Goal: Task Accomplishment & Management: Manage account settings

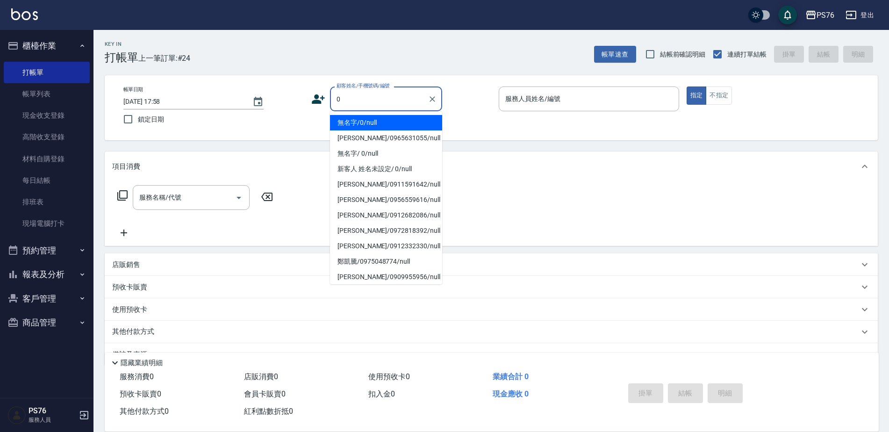
type input "無名字/0/null"
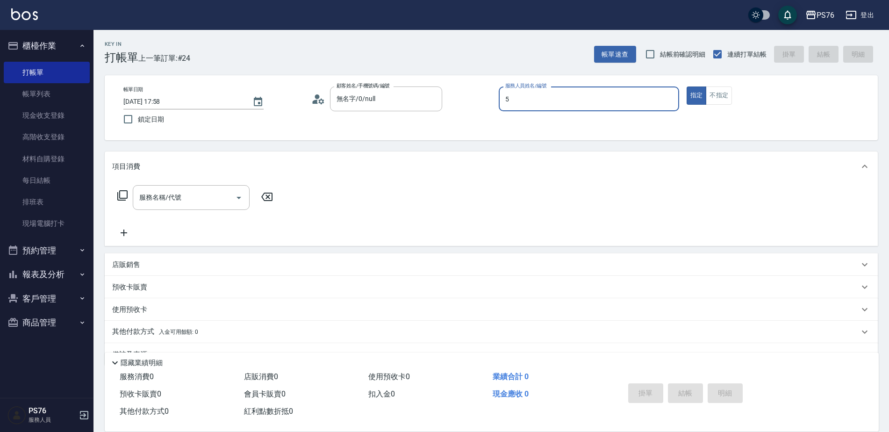
type input "呂佳穎-5"
type button "true"
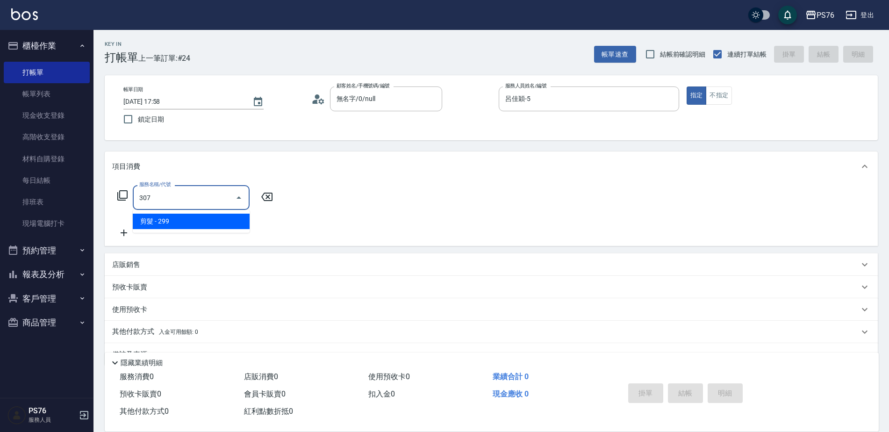
type input "剪髮(307)"
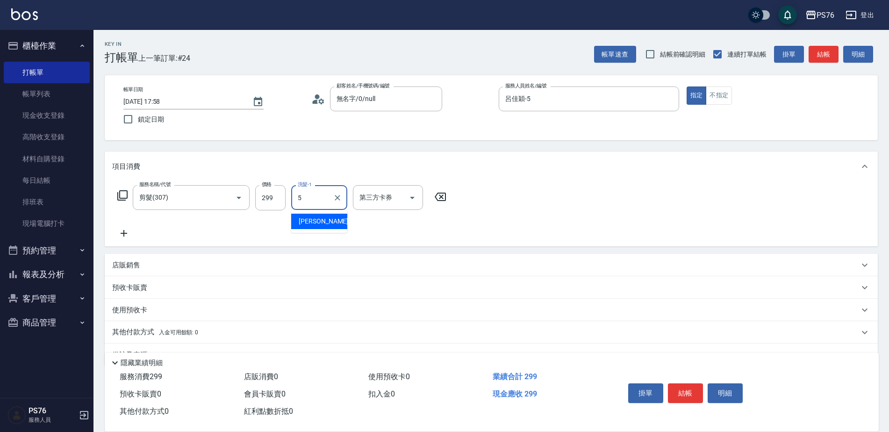
type input "呂佳穎-5"
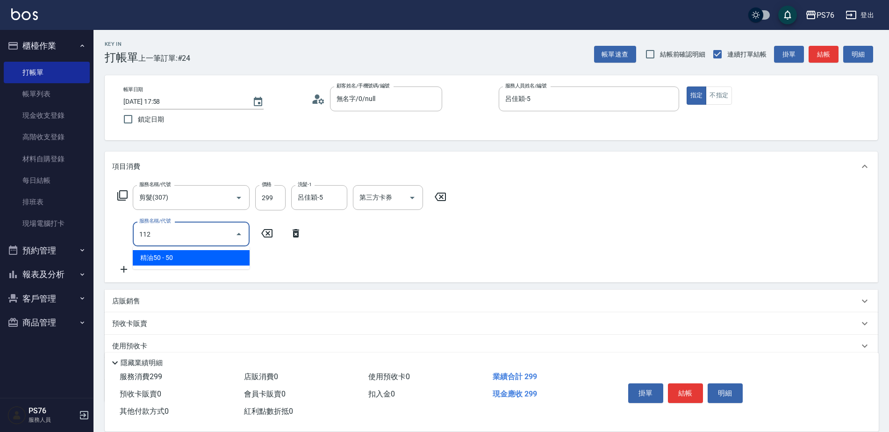
type input "精油50(112)"
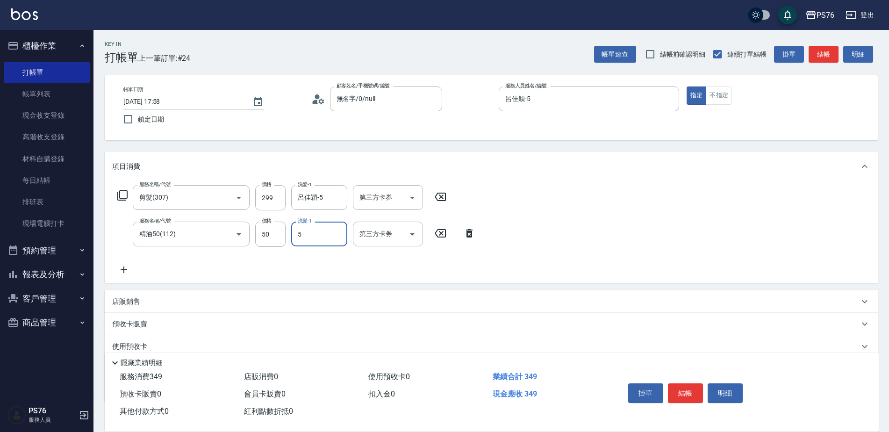
type input "呂佳穎-5"
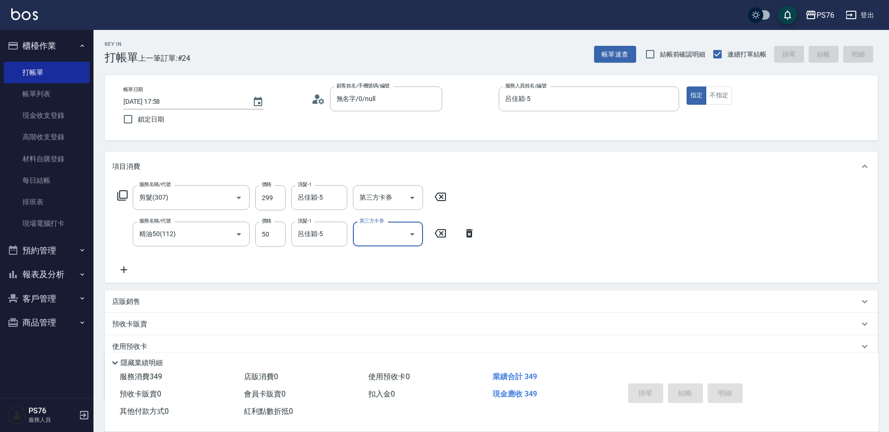
type input "舊有卡券"
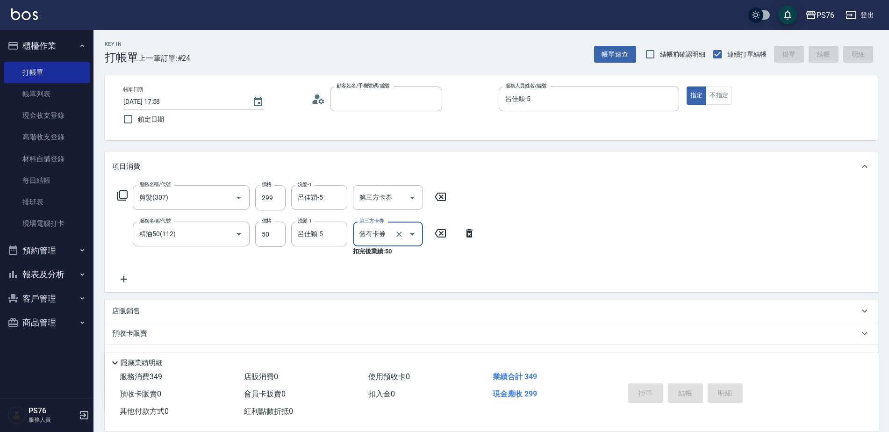
type input "[DATE] 20:17"
type input "9"
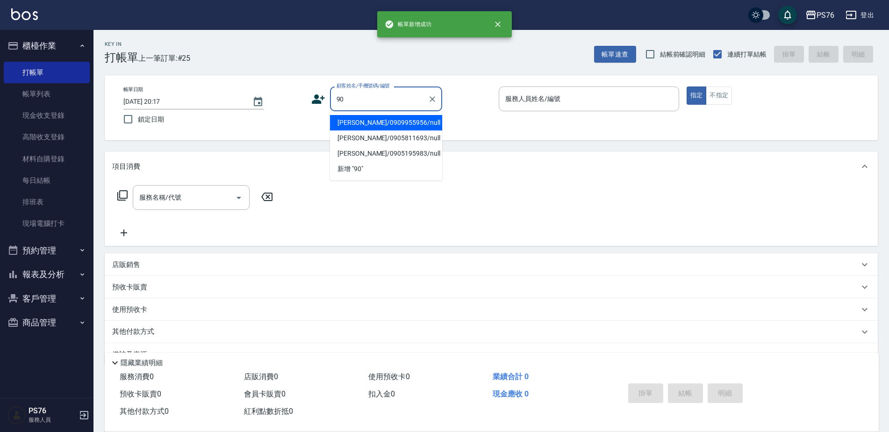
type input "9"
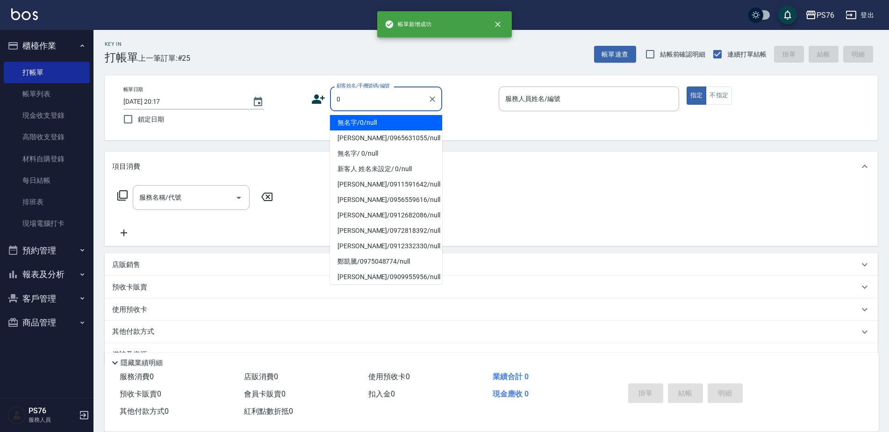
type input "無名字/0/null"
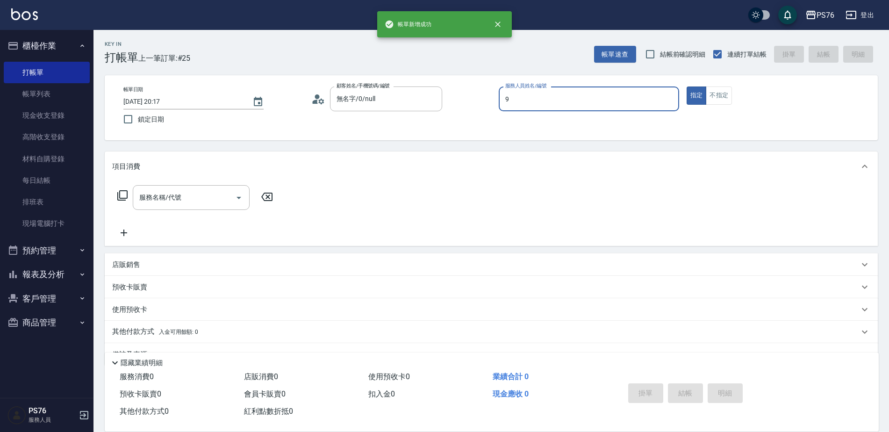
type input "[PERSON_NAME]-9"
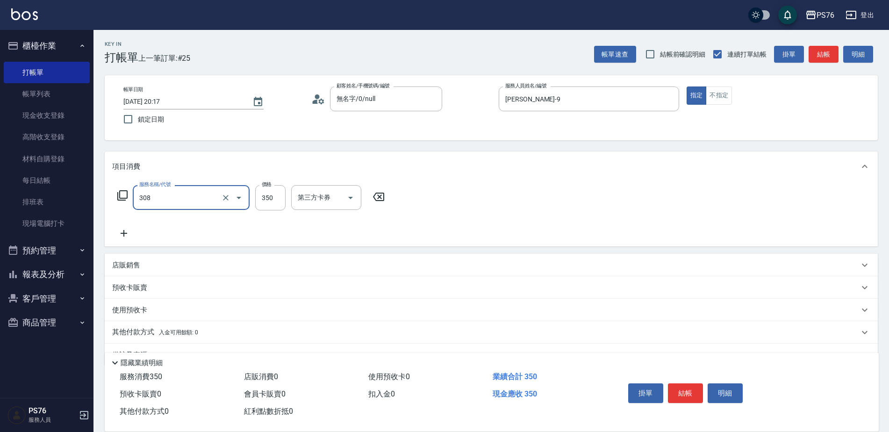
type input "洗+剪(308)"
click at [335, 202] on input "洗髮-1" at bounding box center [319, 197] width 48 height 16
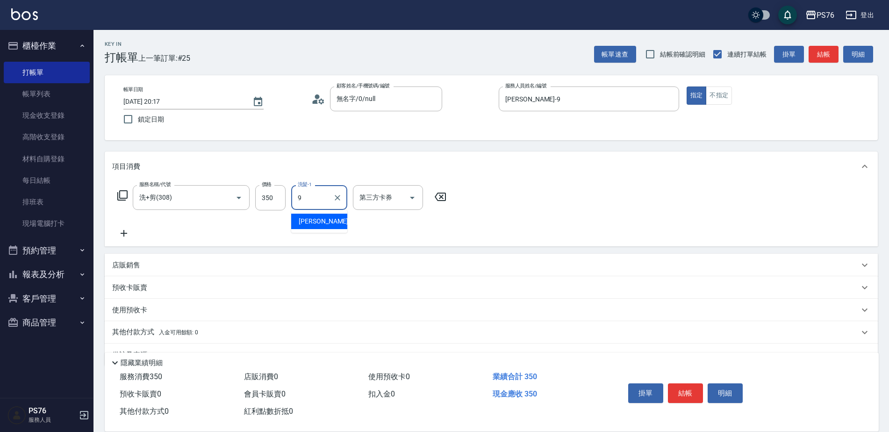
type input "[PERSON_NAME]-9"
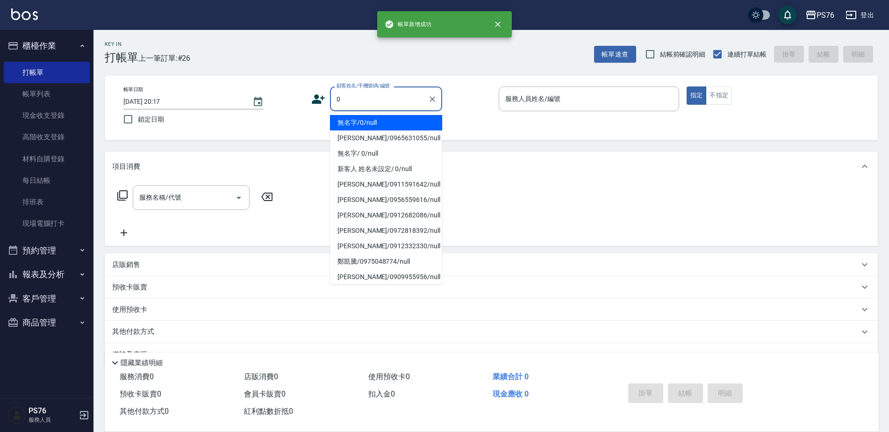
type input "無名字/0/null"
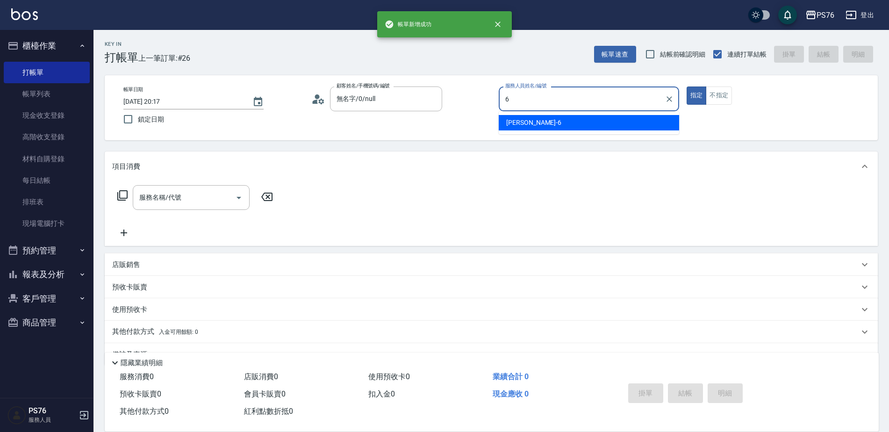
type input "洪彩娟-6"
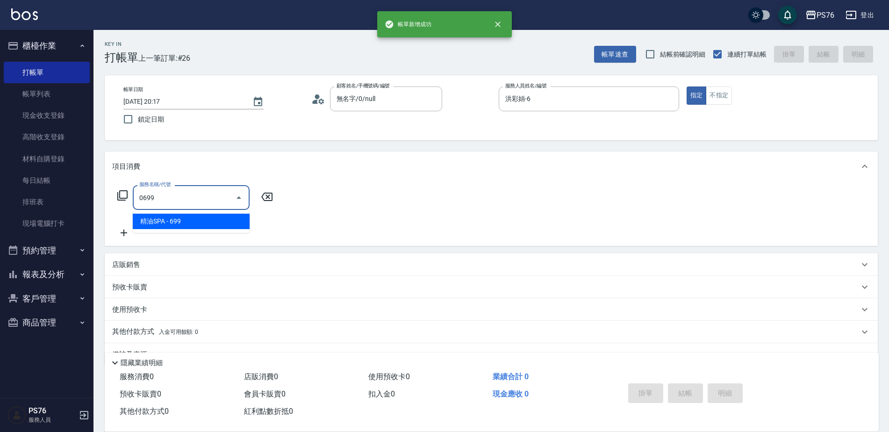
type input "精油SPA(0699)"
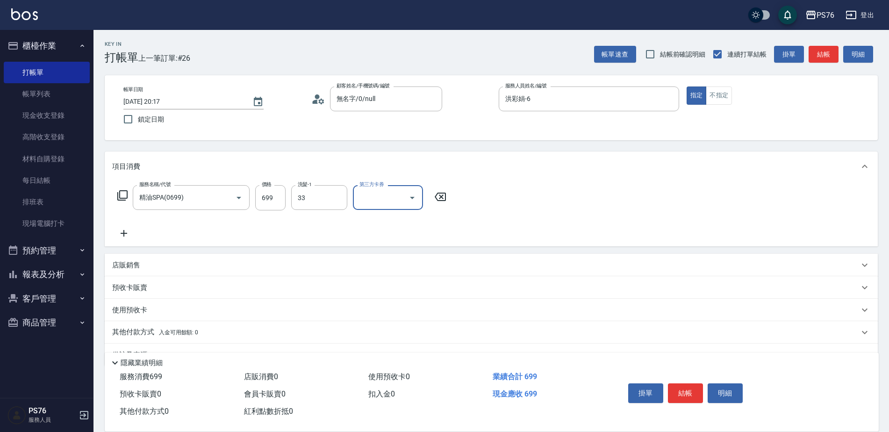
type input "[PERSON_NAME]33"
type input "儲值卡"
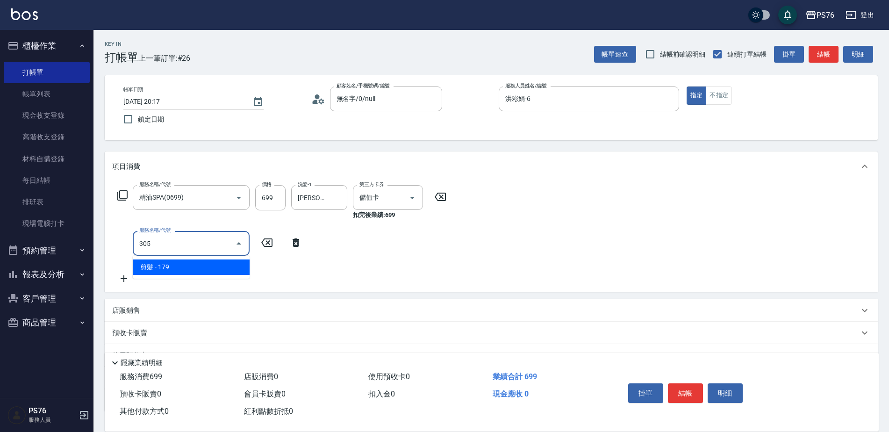
type input "剪髮(305)"
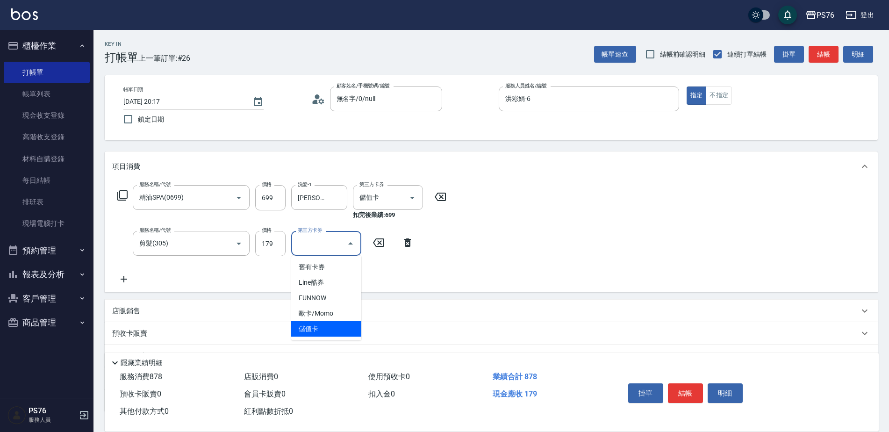
type input "儲值卡"
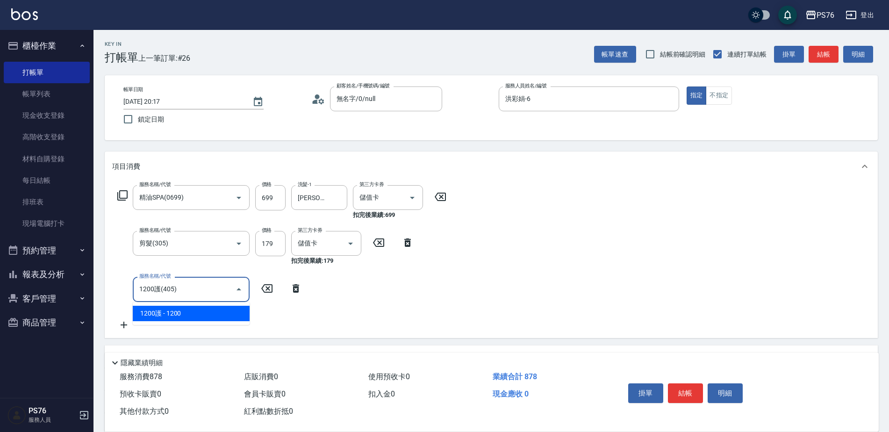
type input "1200護(405)"
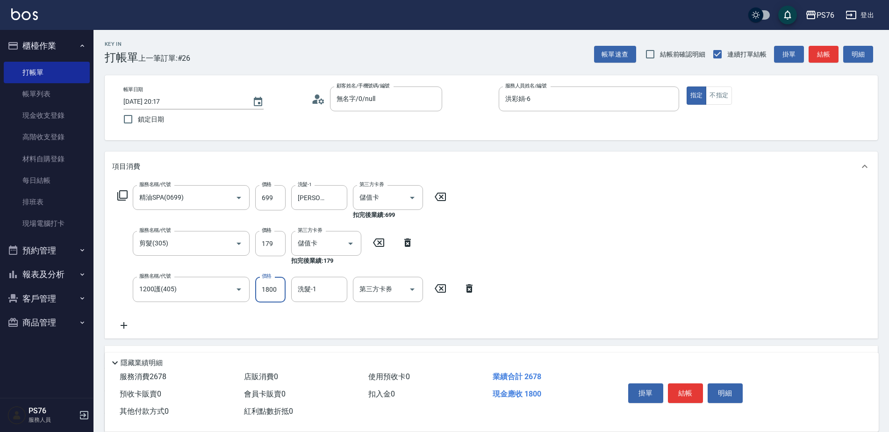
type input "1800"
type input "[PERSON_NAME]33"
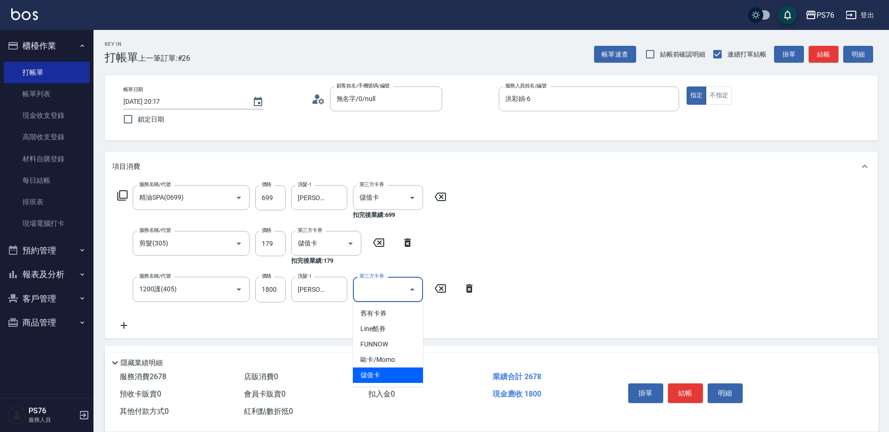
type input "儲值卡"
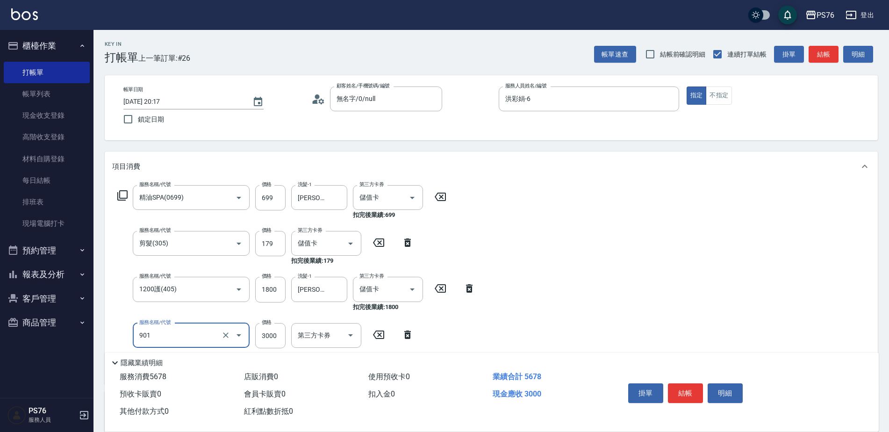
type input "儲值3000(901)"
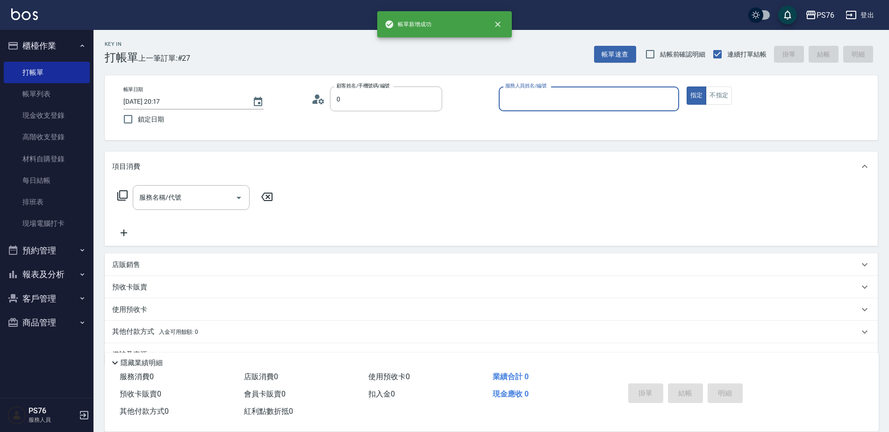
type input "無名字/0/null"
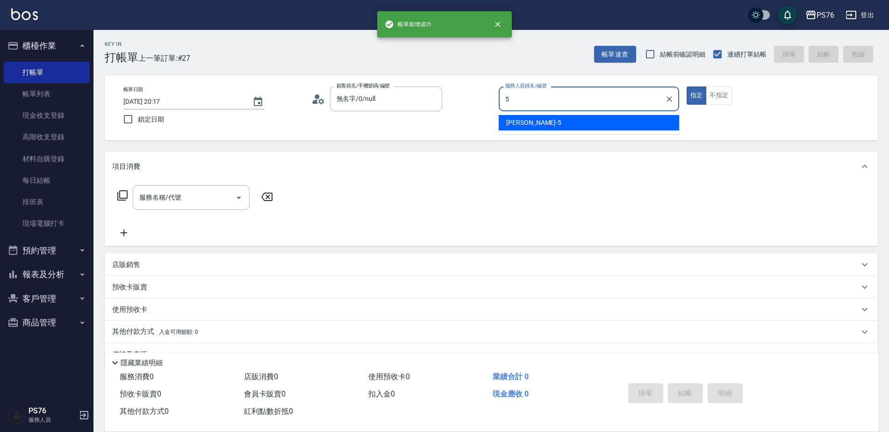
type input "呂佳穎-5"
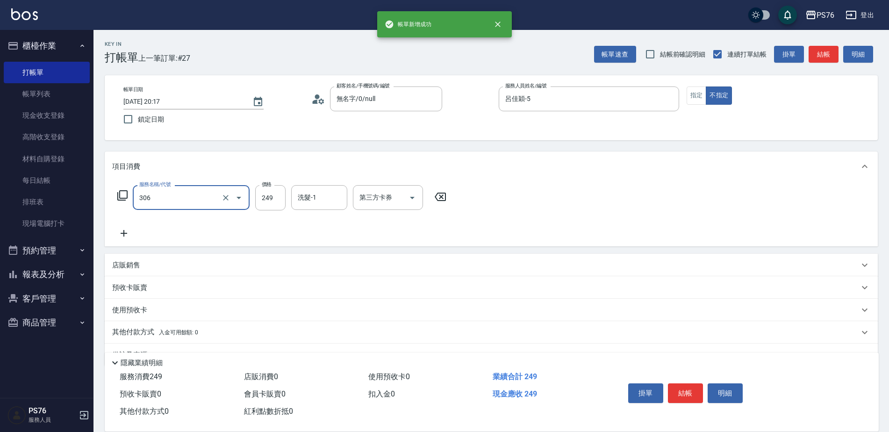
type input "剪髮(306)"
type input "呂佳穎-5"
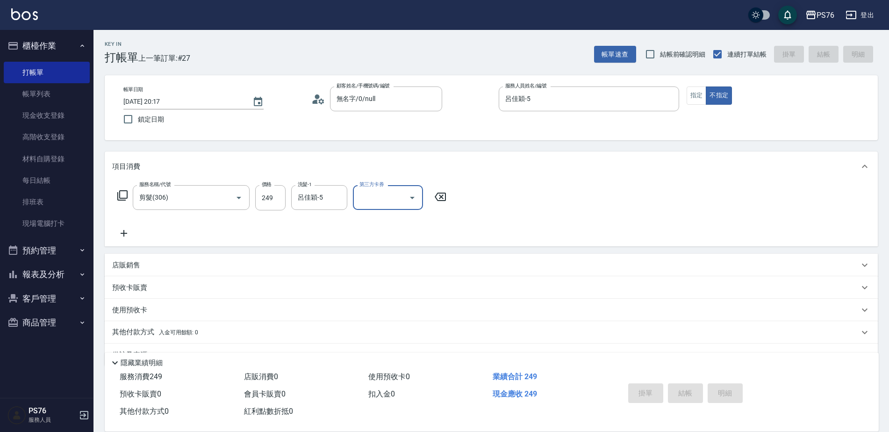
type input "[DATE] 20:18"
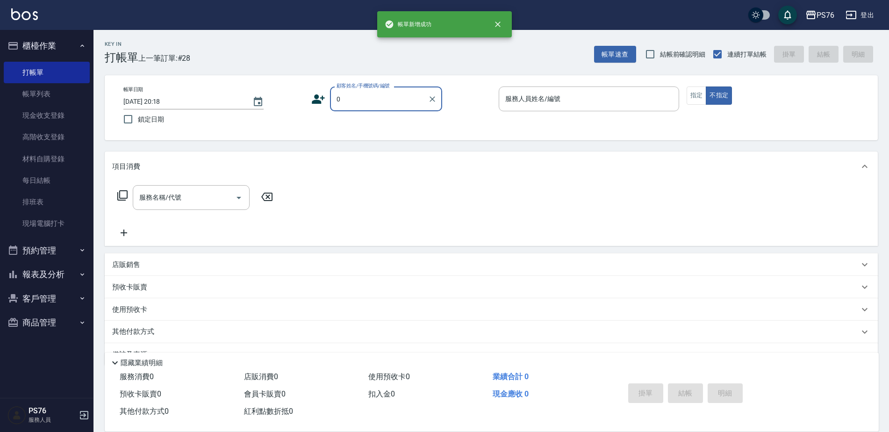
type input "無名字/0/null"
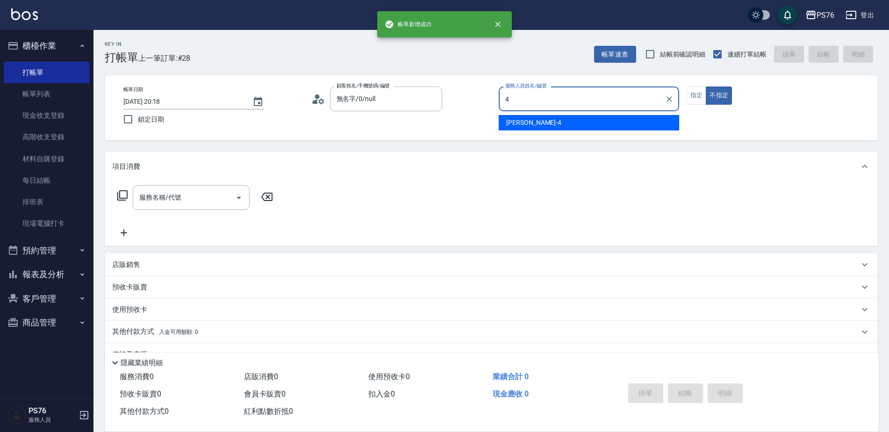
type input "蕭孟廷-4"
type button "false"
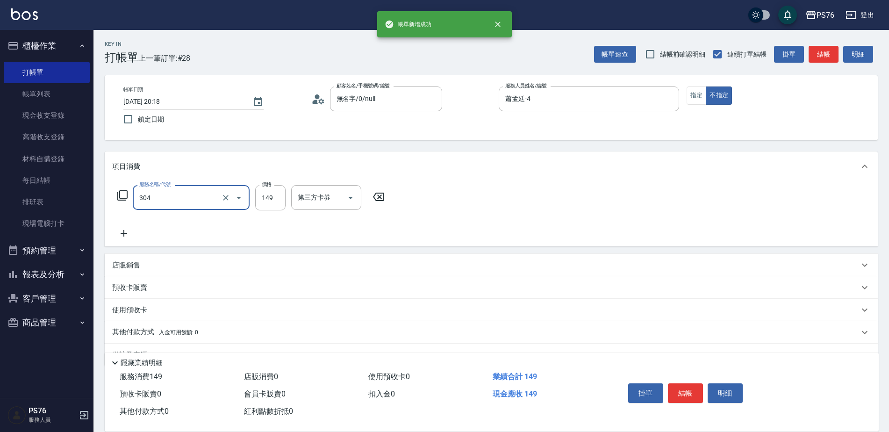
type input "剪髮(304)"
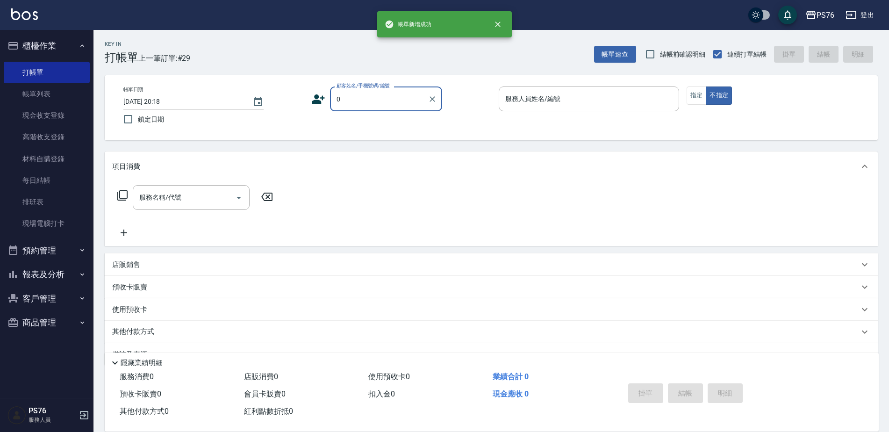
type input "無名字/0/null"
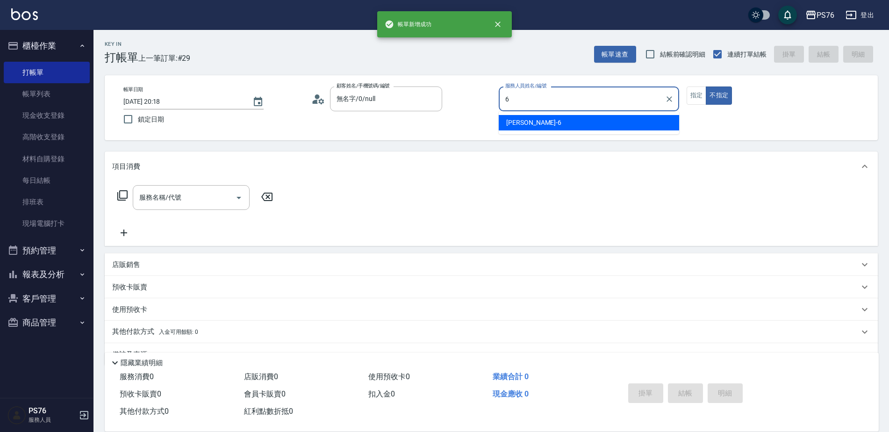
type input "洪彩娟-6"
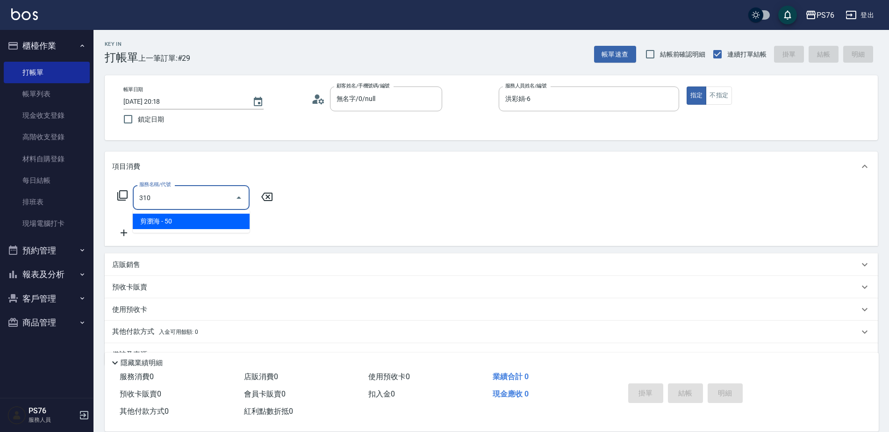
type input "剪瀏海(310)"
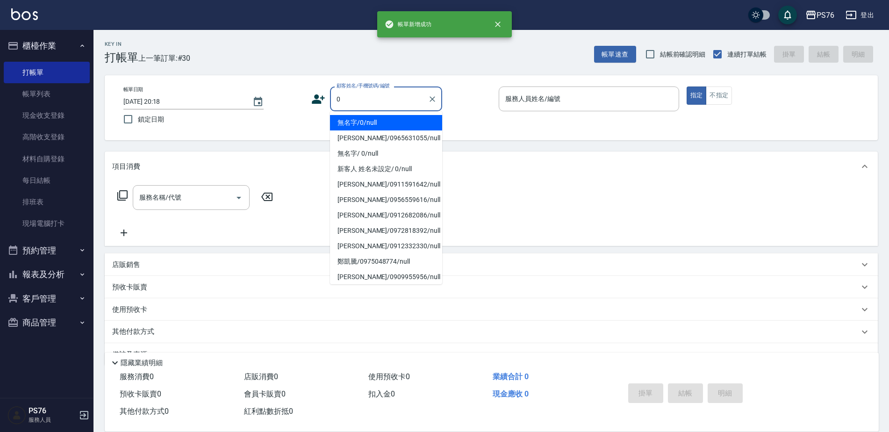
type input "無名字/0/null"
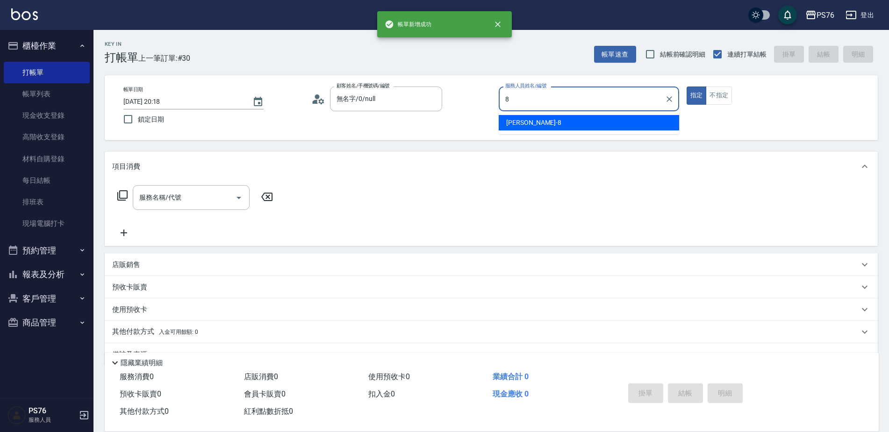
type input "[PERSON_NAME]-8"
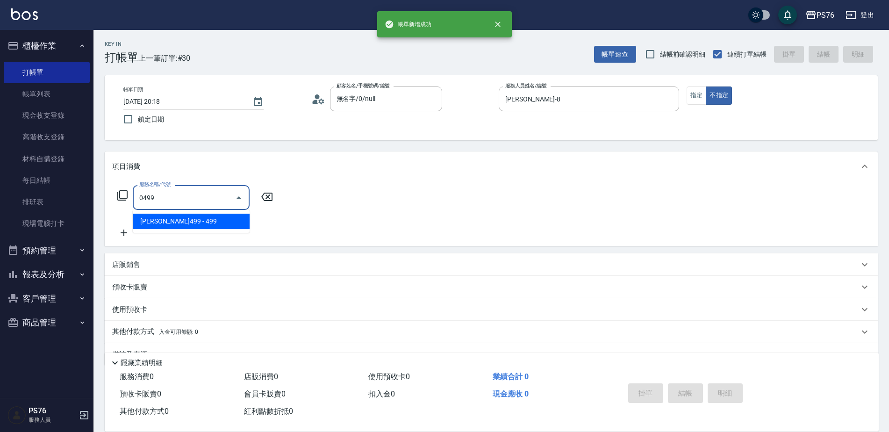
type input "[PERSON_NAME]499(0499)"
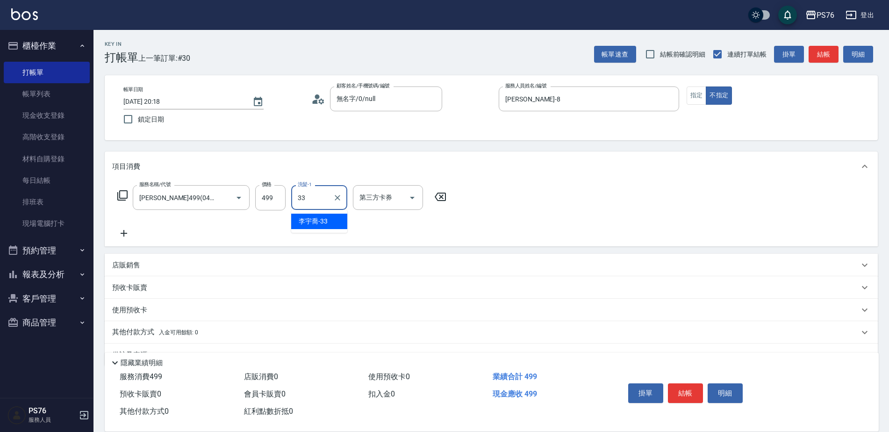
type input "[PERSON_NAME]33"
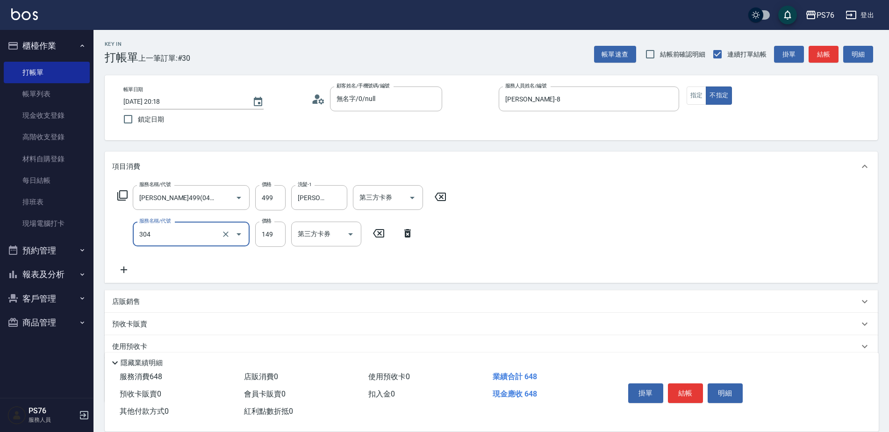
type input "剪髮(304)"
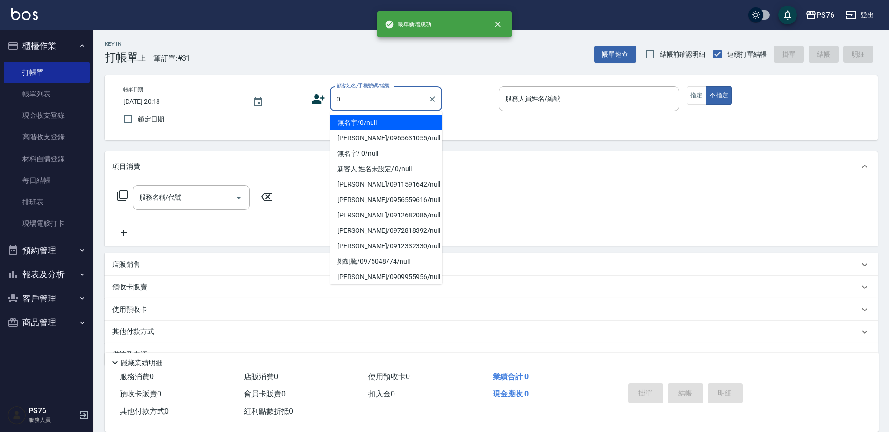
type input "無名字/0/null"
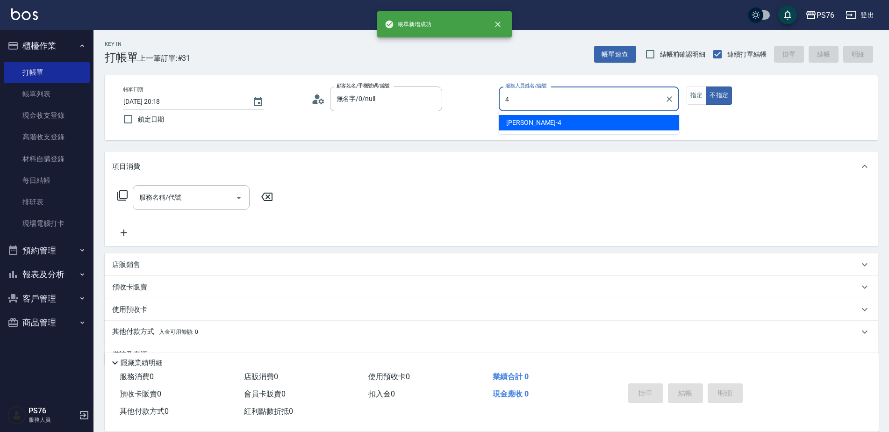
type input "蕭孟廷-4"
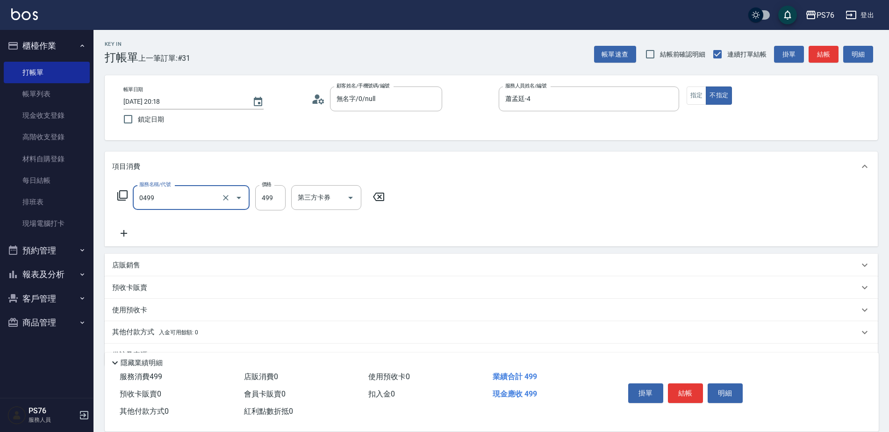
type input "[PERSON_NAME]499(0499)"
type input "游怡瑄-24"
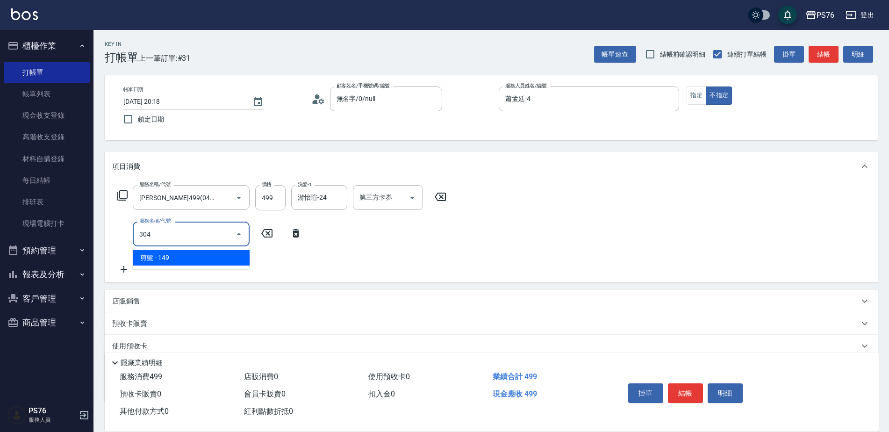
type input "剪髮(304)"
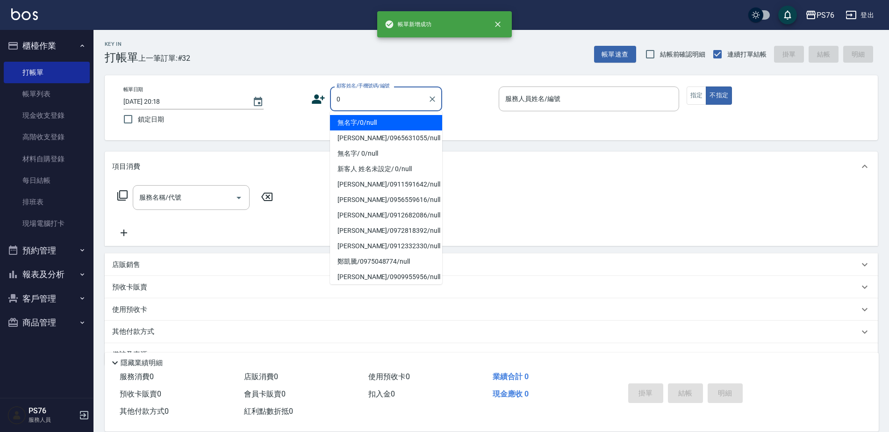
type input "無名字/0/null"
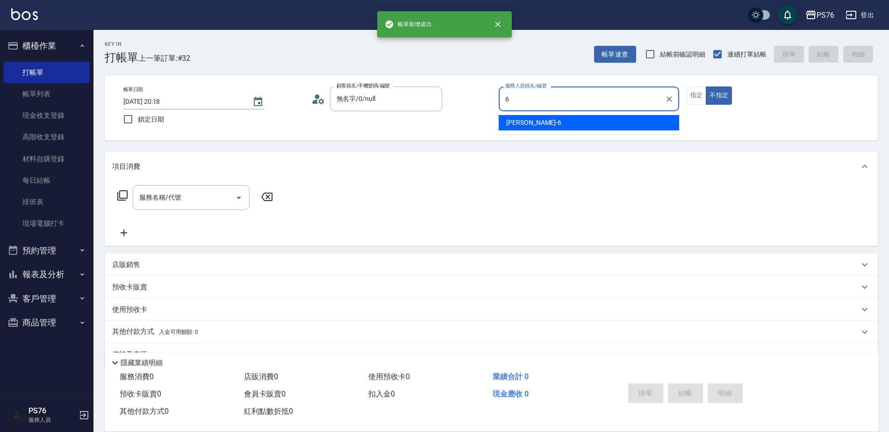
type input "洪彩娟-6"
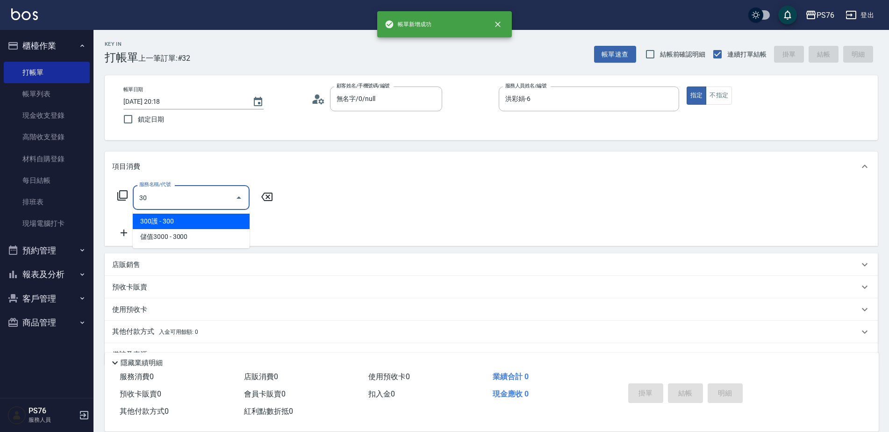
type input "3"
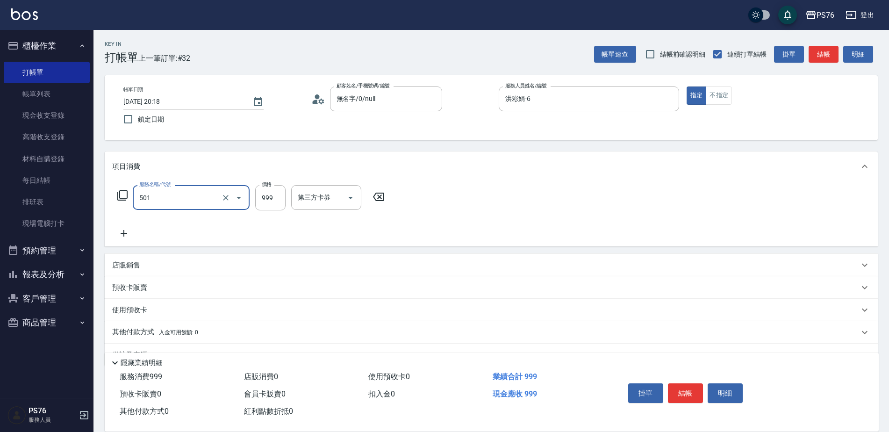
type input "染髮(501)"
type input "1600"
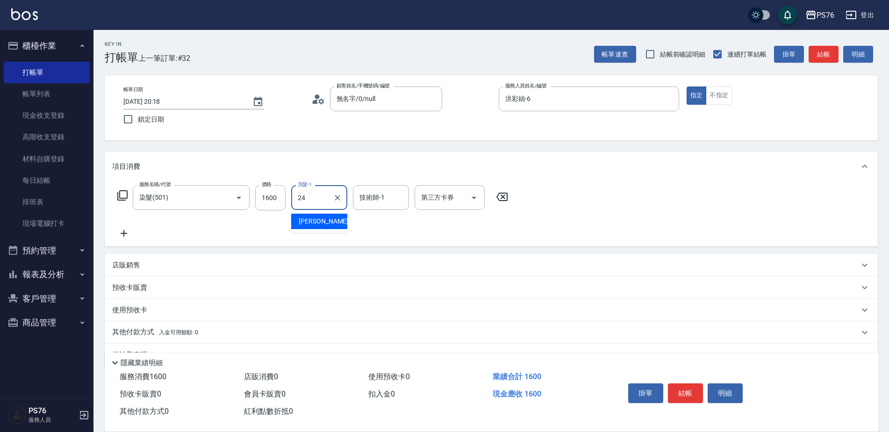
type input "游怡瑄-24"
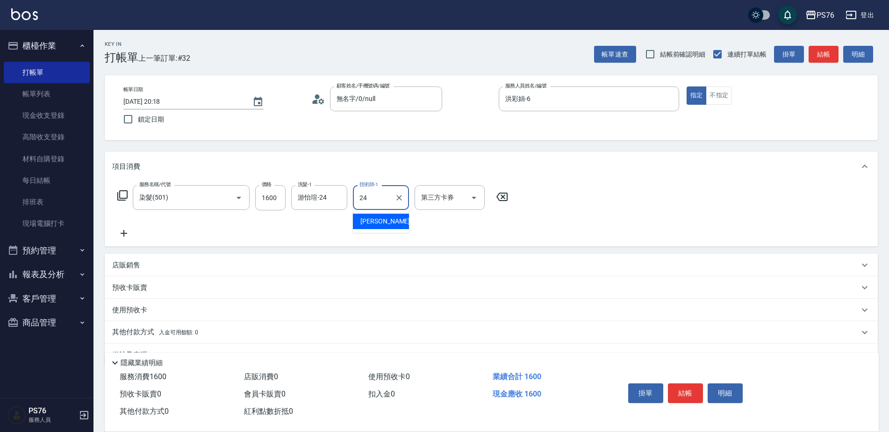
type input "游怡瑄-24"
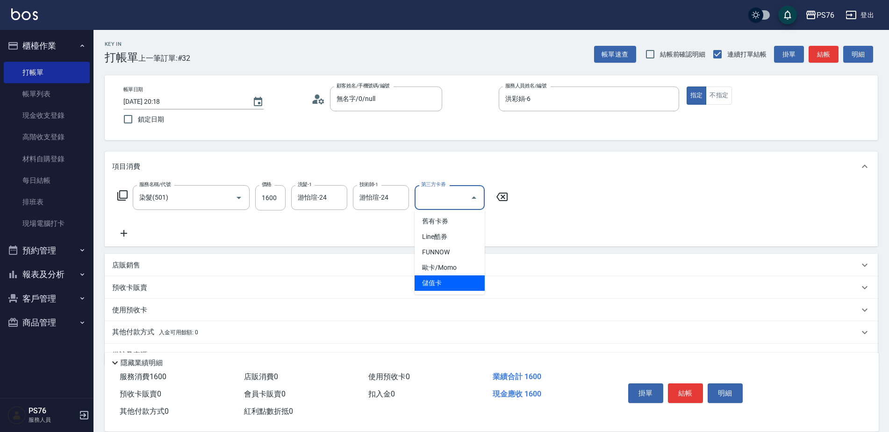
type input "儲值卡"
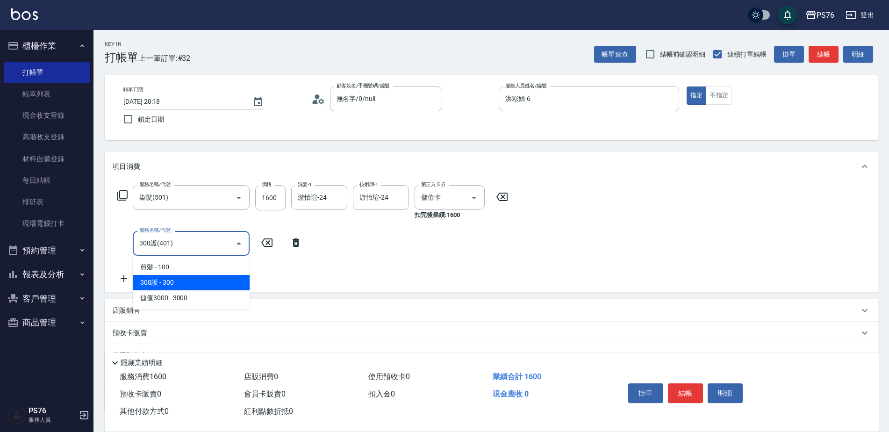
type input "300護(401)"
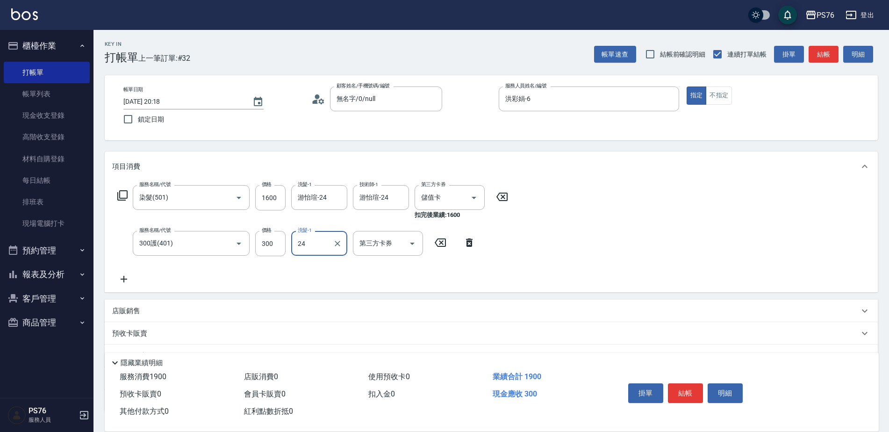
type input "游怡瑄-24"
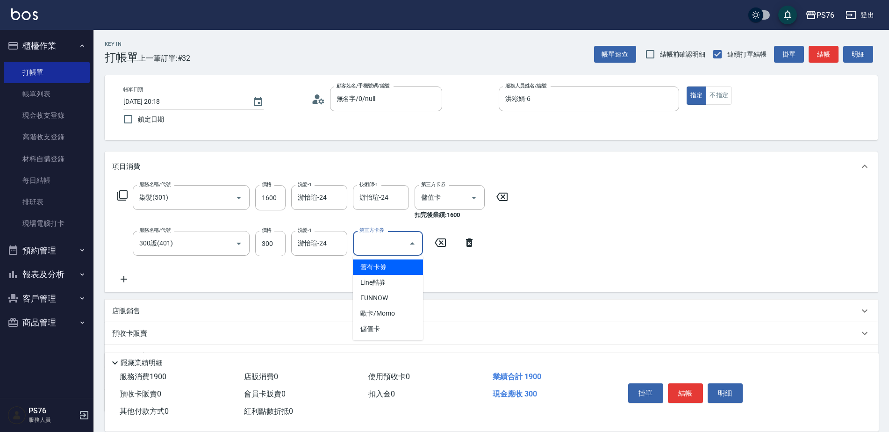
type input "儲值卡"
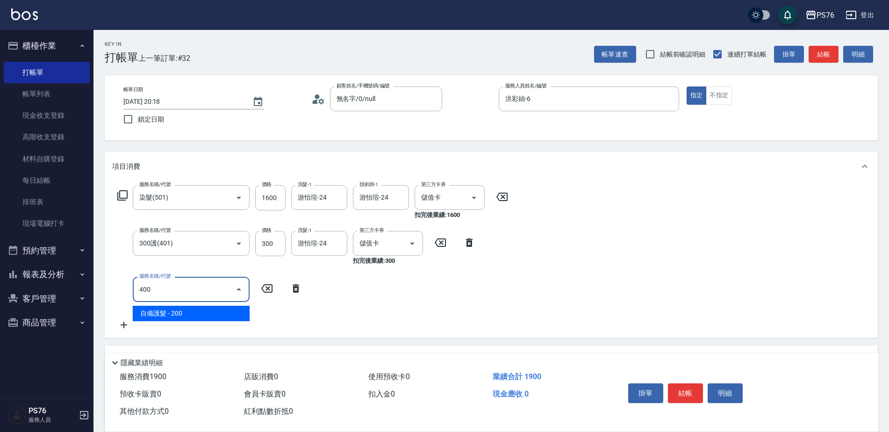
type input "自備護髮(400)"
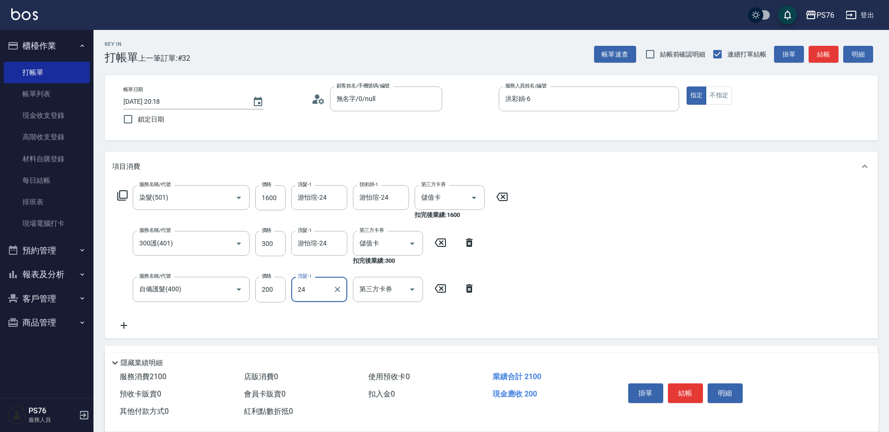
type input "游怡瑄-24"
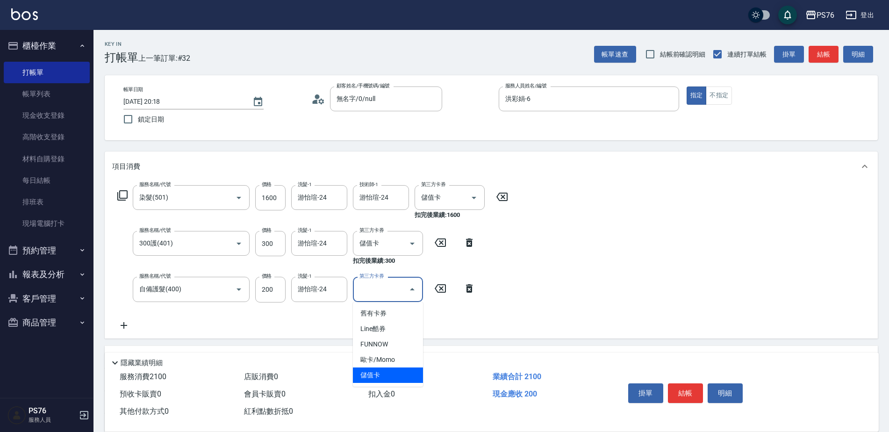
type input "儲值卡"
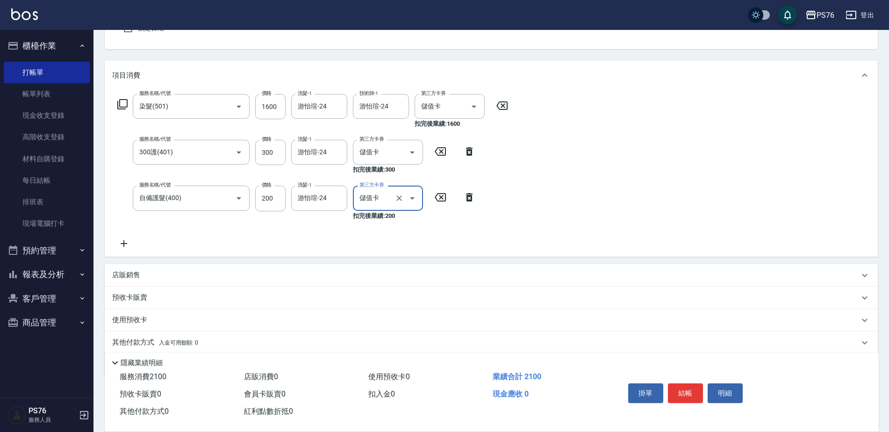
scroll to position [93, 0]
click at [179, 270] on div "店販銷售" at bounding box center [485, 273] width 747 height 10
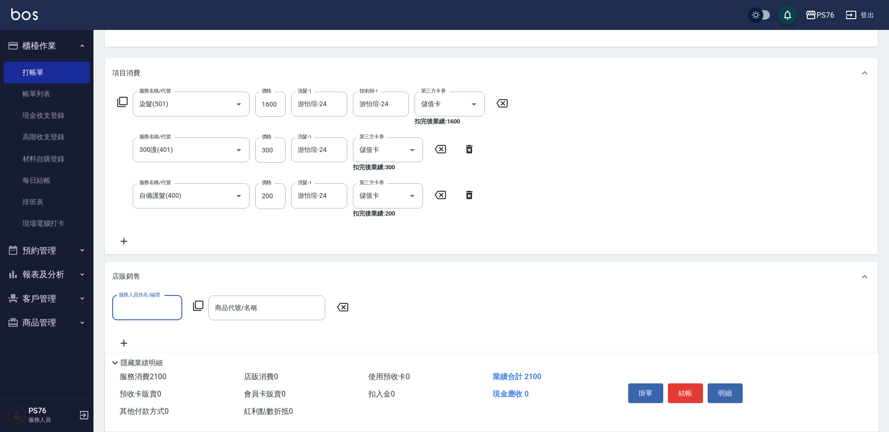
scroll to position [0, 0]
type input "洪彩娟-6"
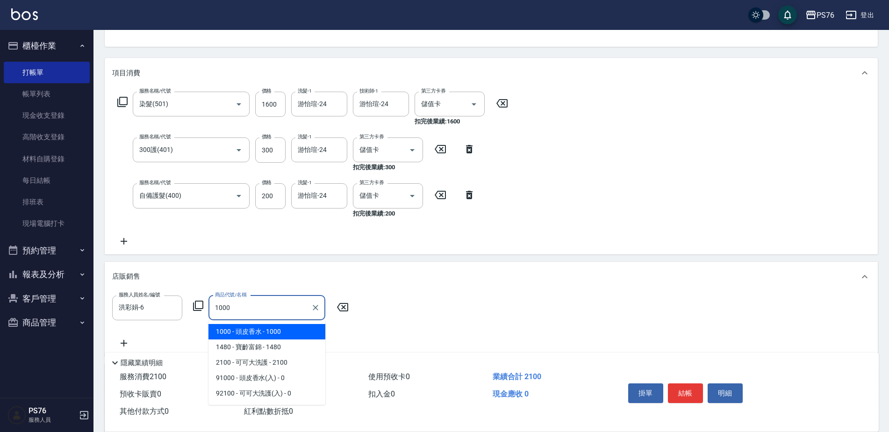
type input "頭皮香水"
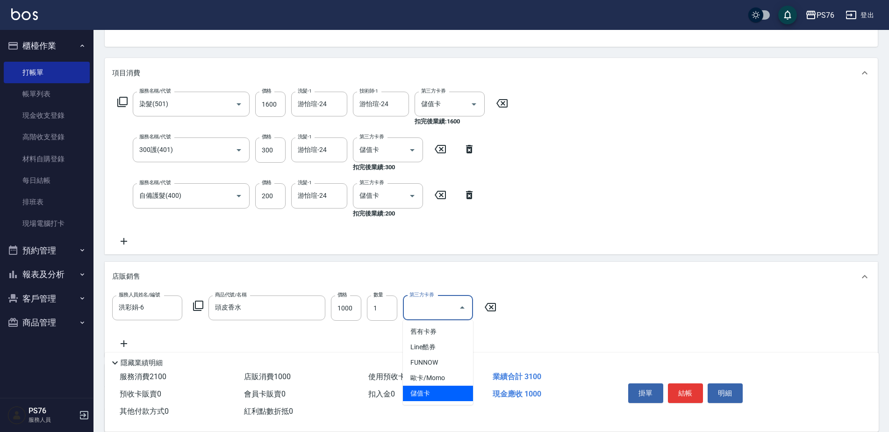
type input "儲值卡"
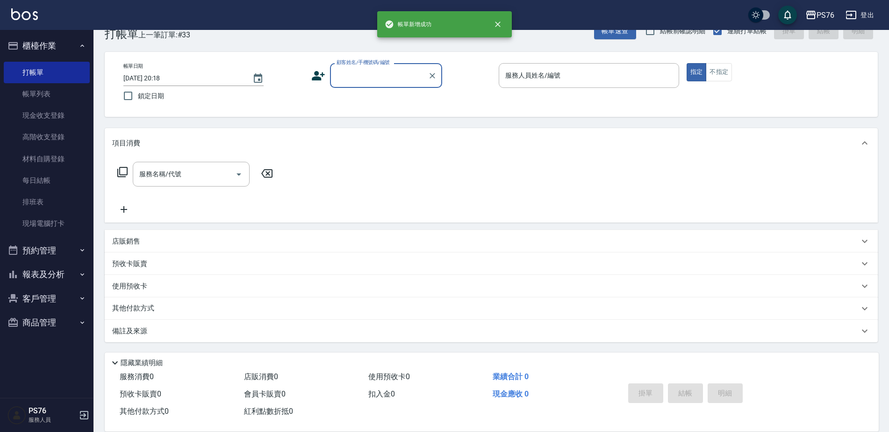
scroll to position [23, 0]
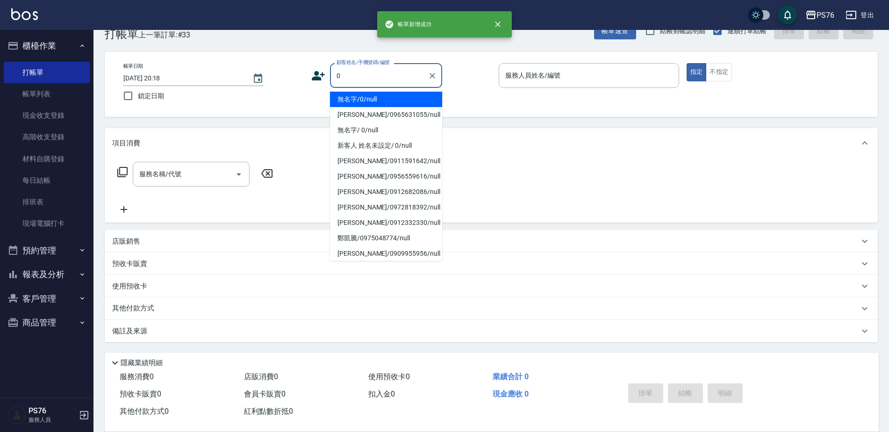
type input "無名字/0/null"
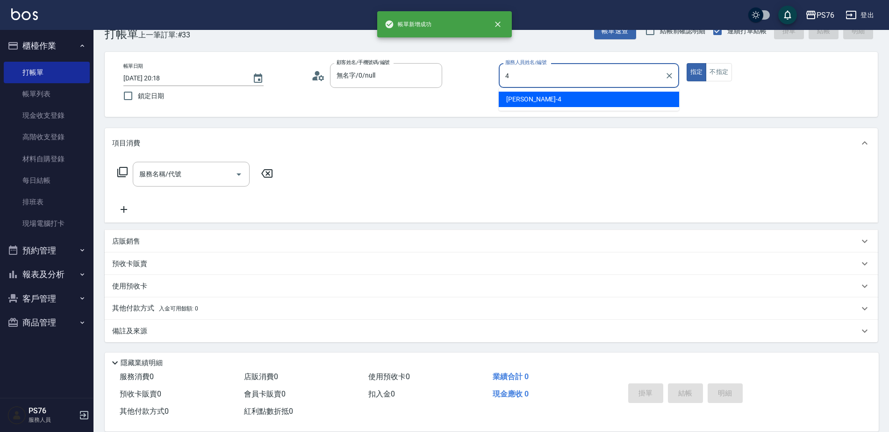
type input "蕭孟廷-4"
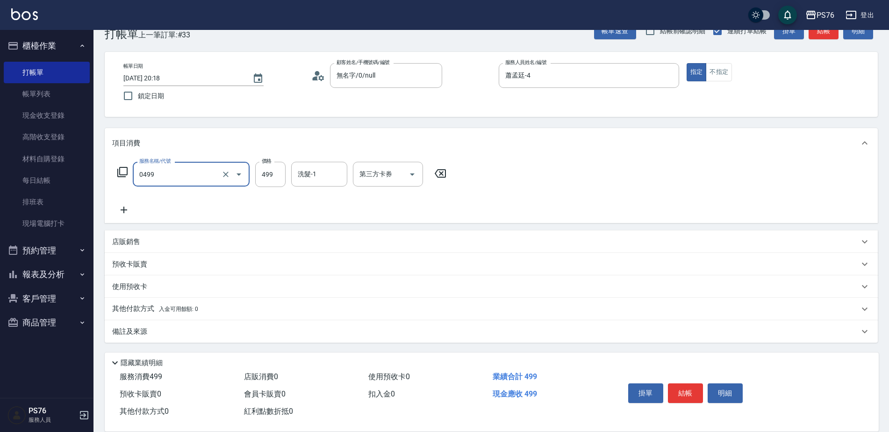
type input "[PERSON_NAME]499(0499)"
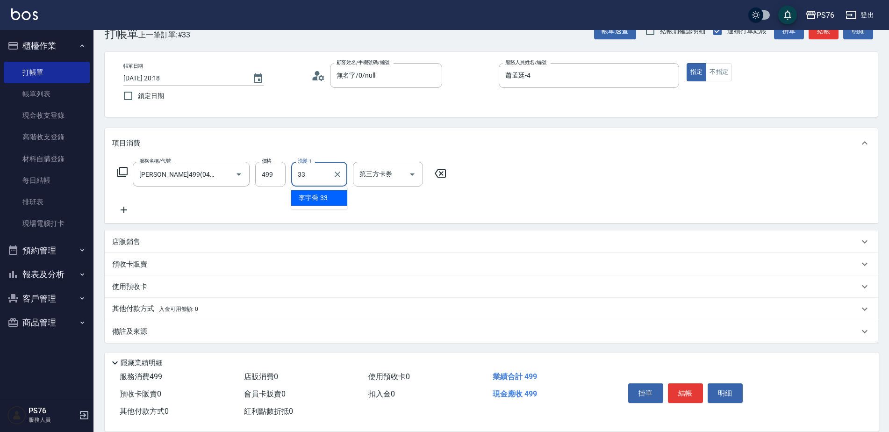
type input "[PERSON_NAME]33"
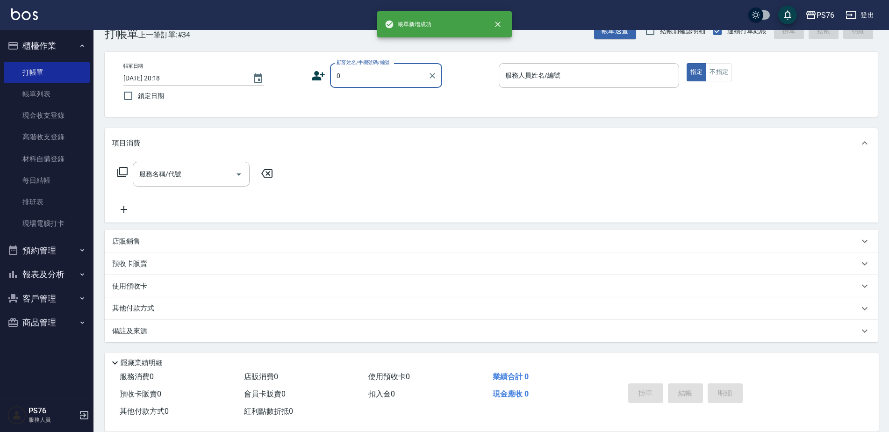
type input "無名字/0/null"
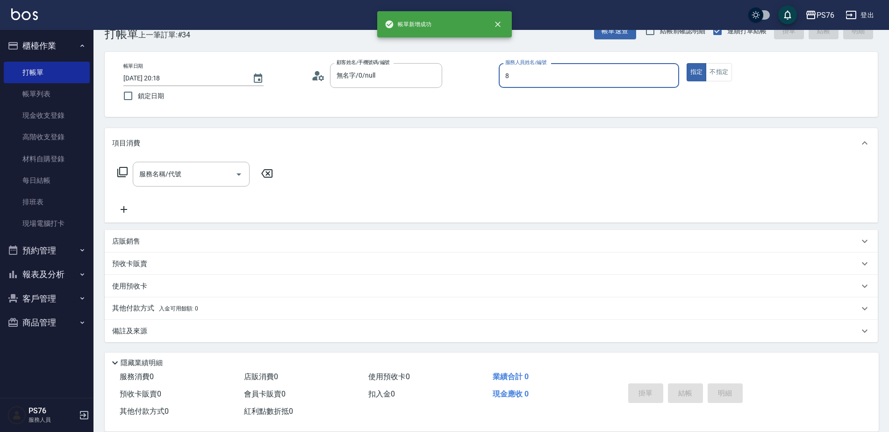
type input "[PERSON_NAME]-8"
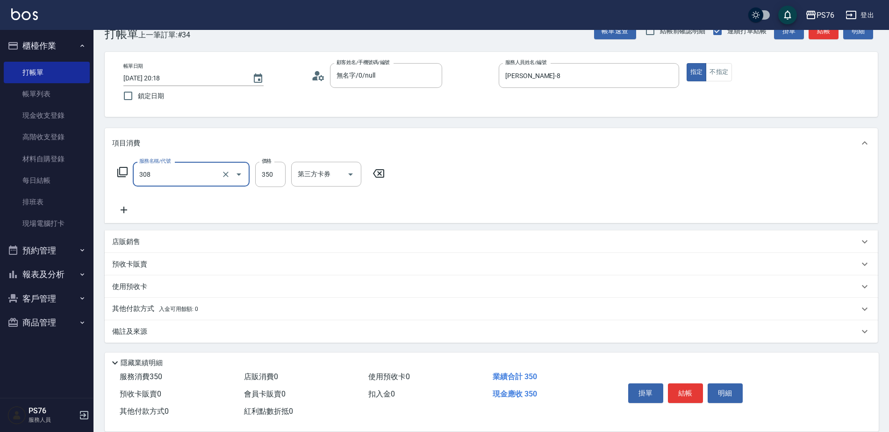
type input "洗+剪(308)"
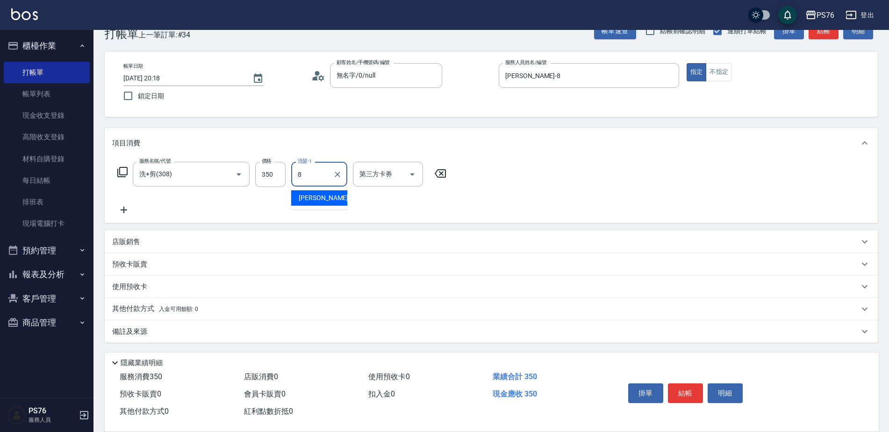
type input "[PERSON_NAME]-8"
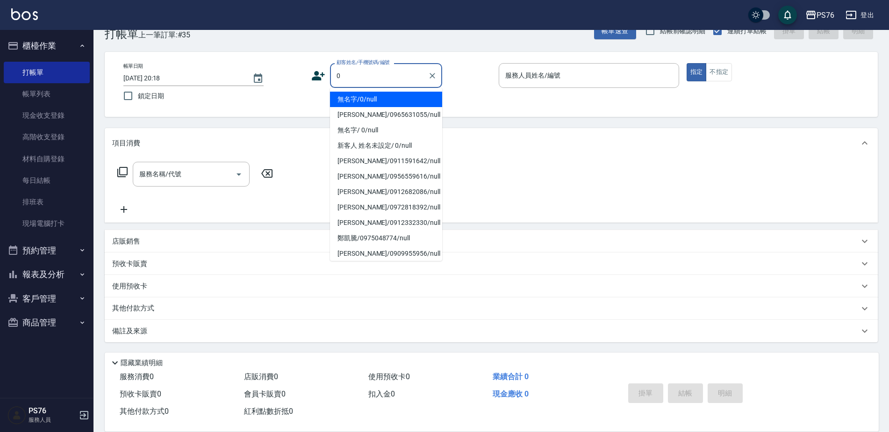
type input "無名字/0/null"
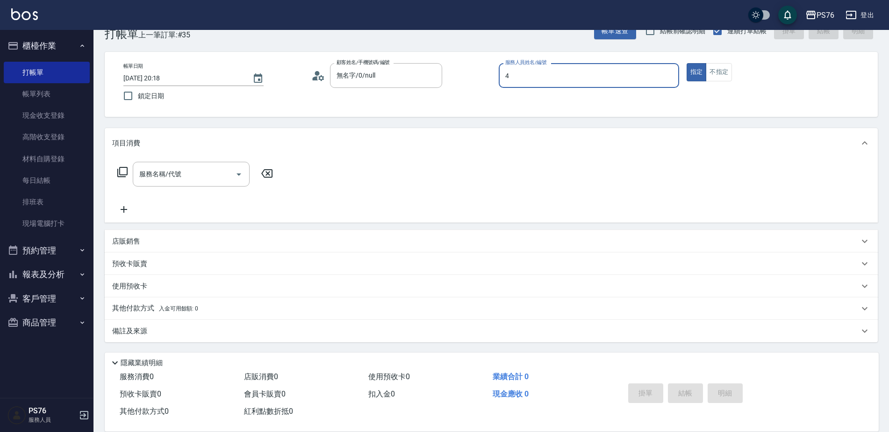
type input "蕭孟廷-4"
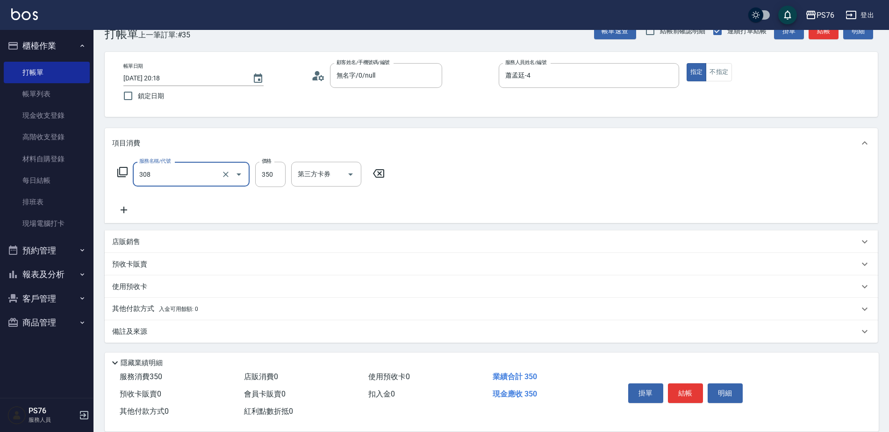
type input "洗+剪(308)"
type input "游怡瑄-24"
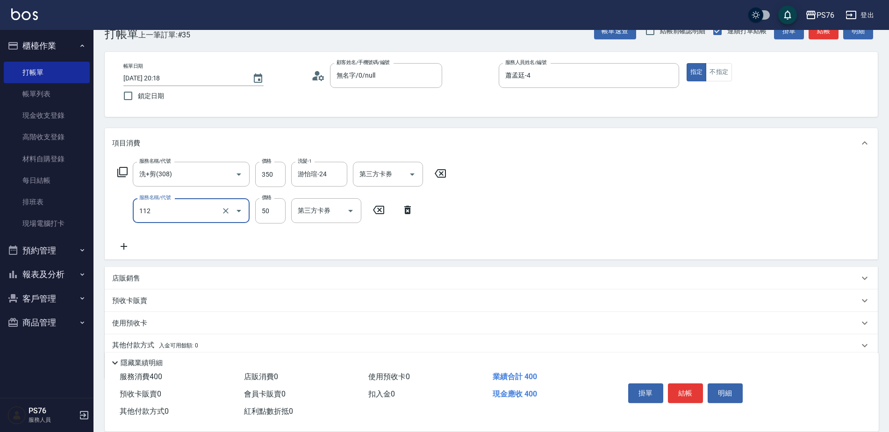
type input "精油50(112)"
type input "游怡瑄-24"
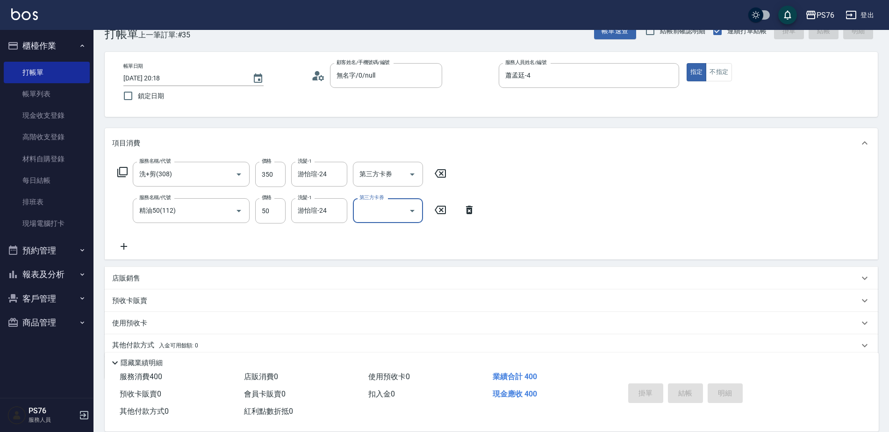
type input "[DATE] 20:19"
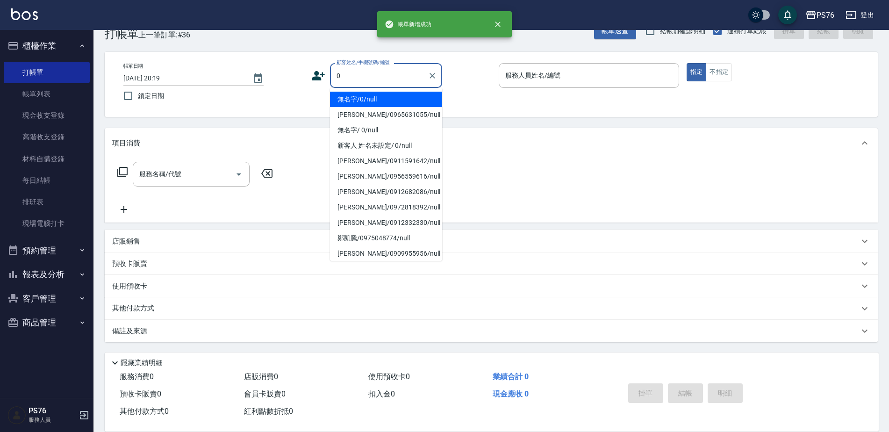
type input "無名字/0/null"
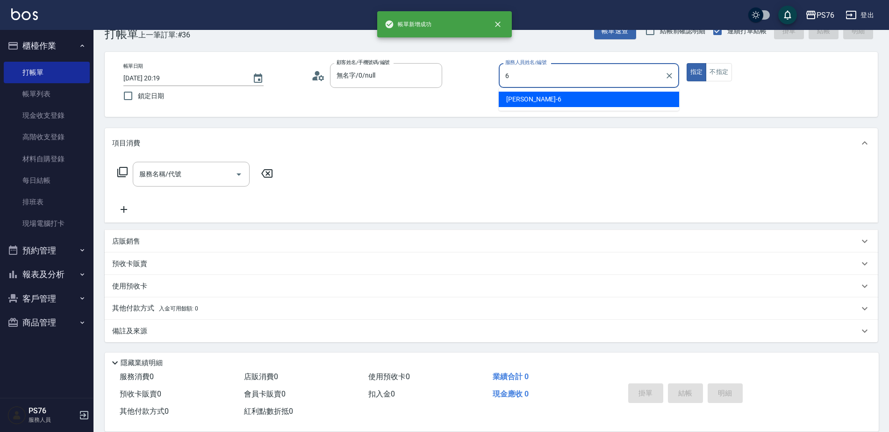
type input "洪彩娟-6"
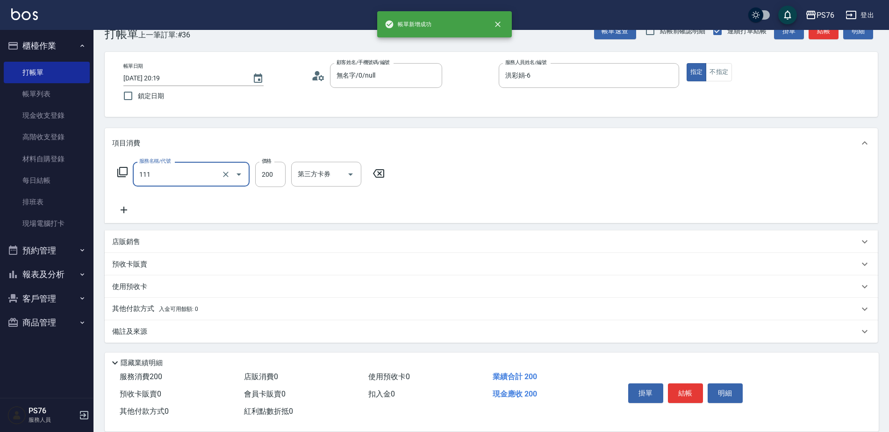
type input "200(111)"
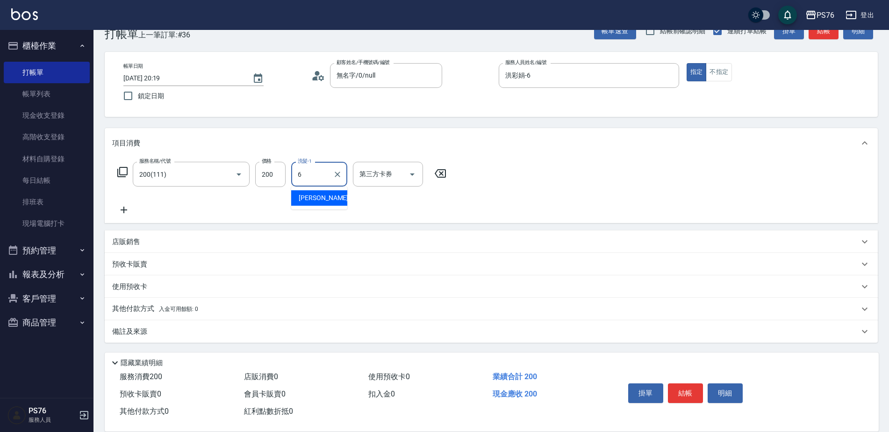
type input "洪彩娟-6"
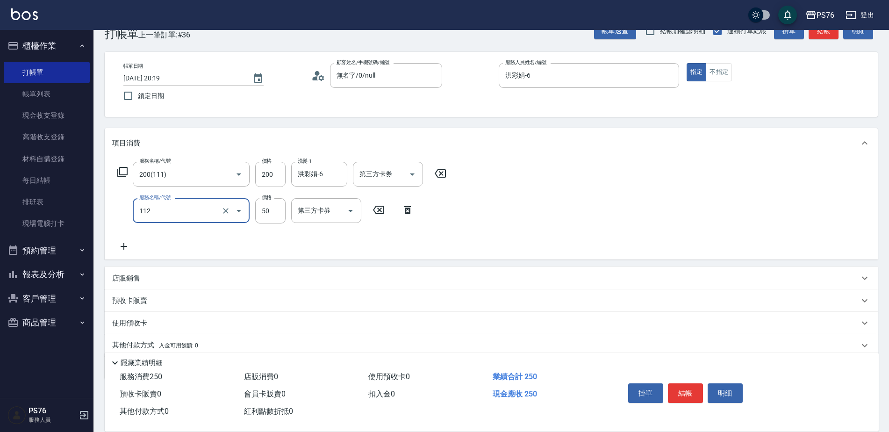
type input "精油50(112)"
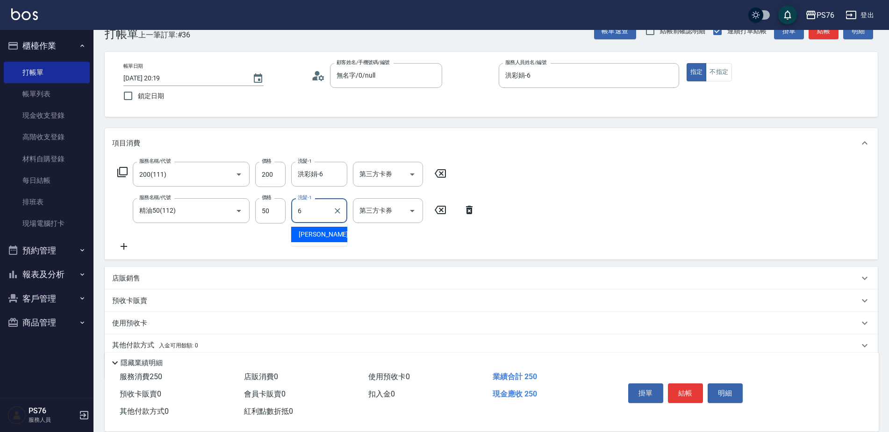
type input "洪彩娟-6"
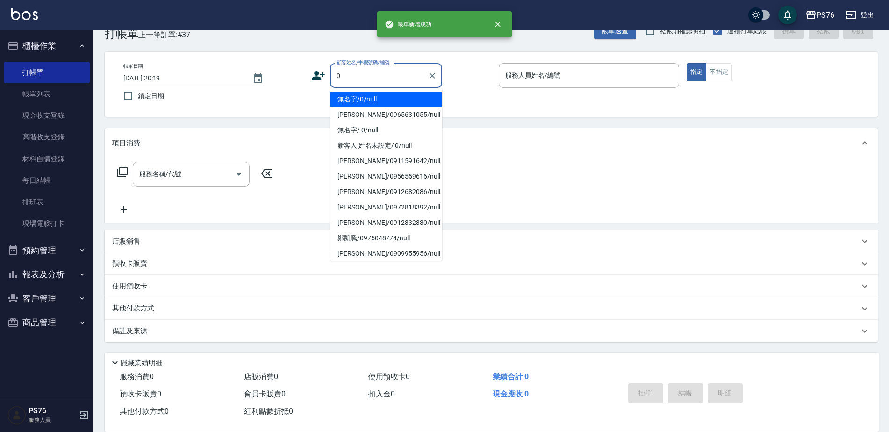
type input "無名字/0/null"
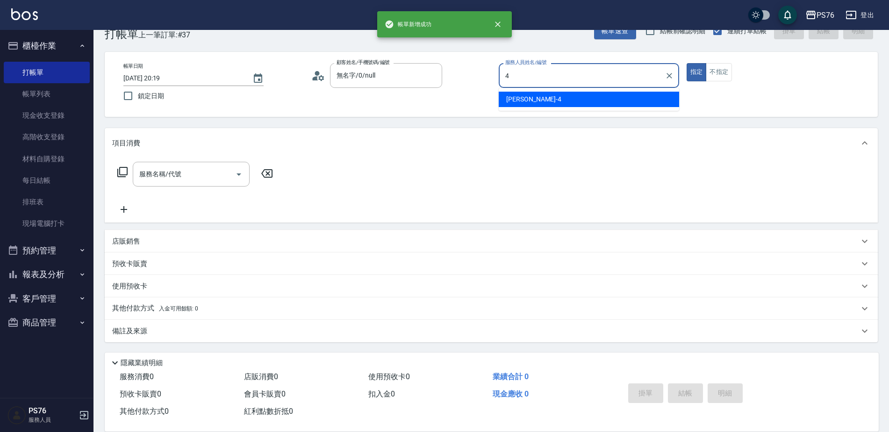
type input "蕭孟廷-4"
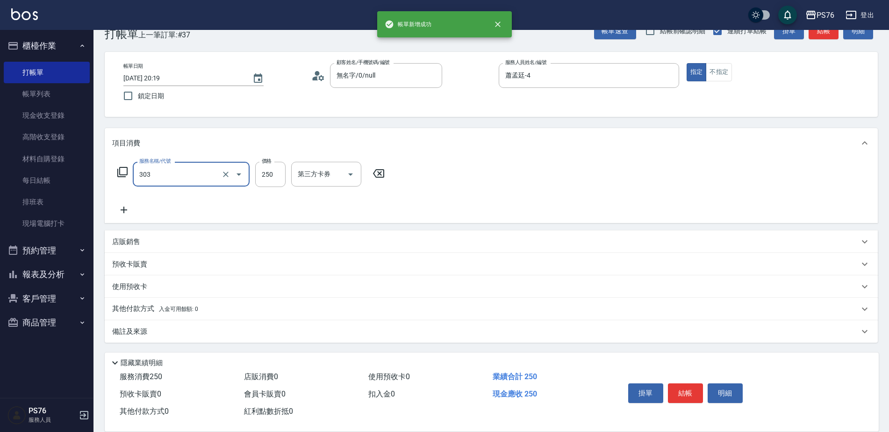
type input "剪髮(303)"
type input "200"
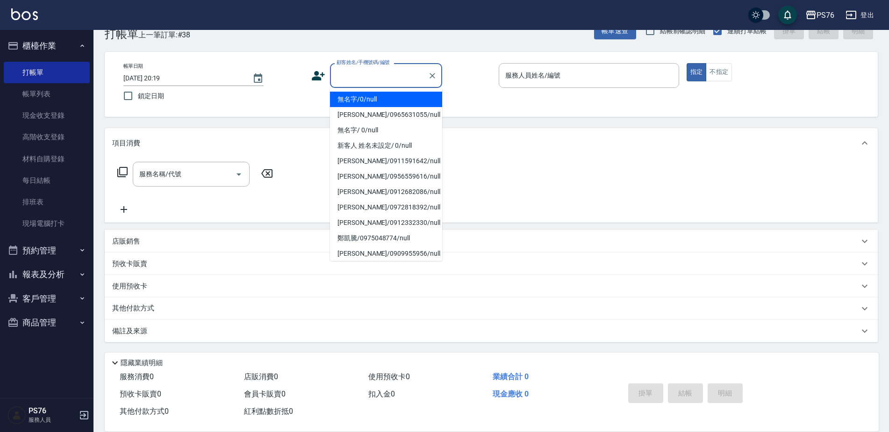
click at [372, 70] on input "顧客姓名/手機號碼/編號" at bounding box center [379, 75] width 90 height 16
type input "無名字/0/null"
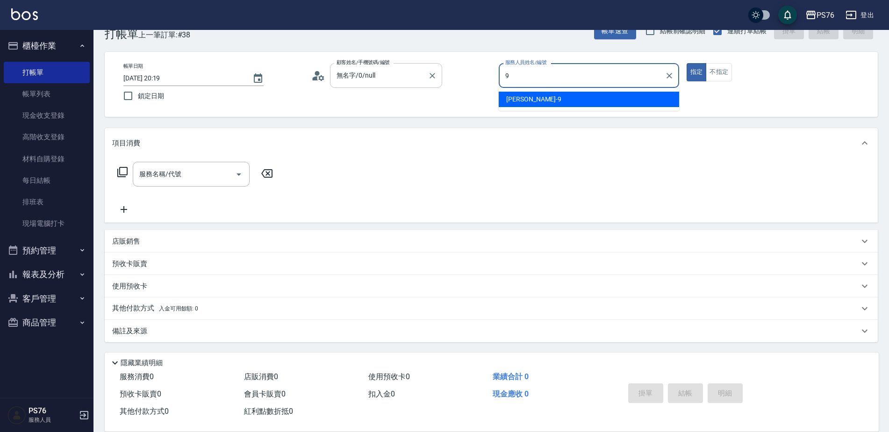
type input "[PERSON_NAME]-9"
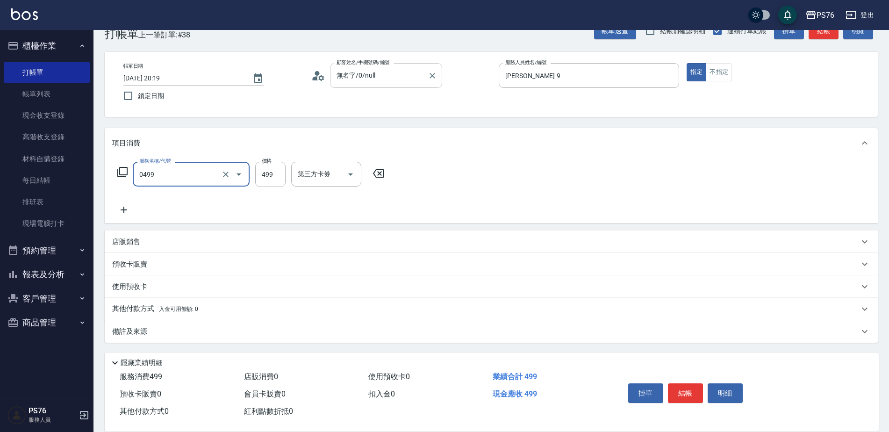
type input "[PERSON_NAME]499(0499)"
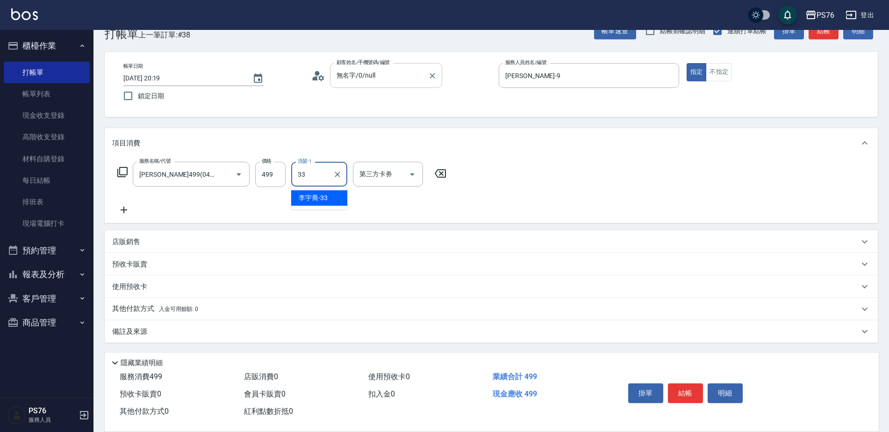
type input "[PERSON_NAME]33"
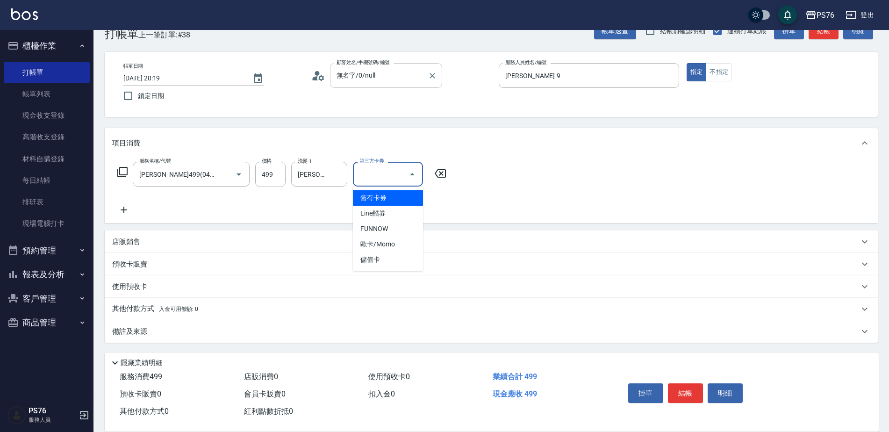
type input "儲值卡"
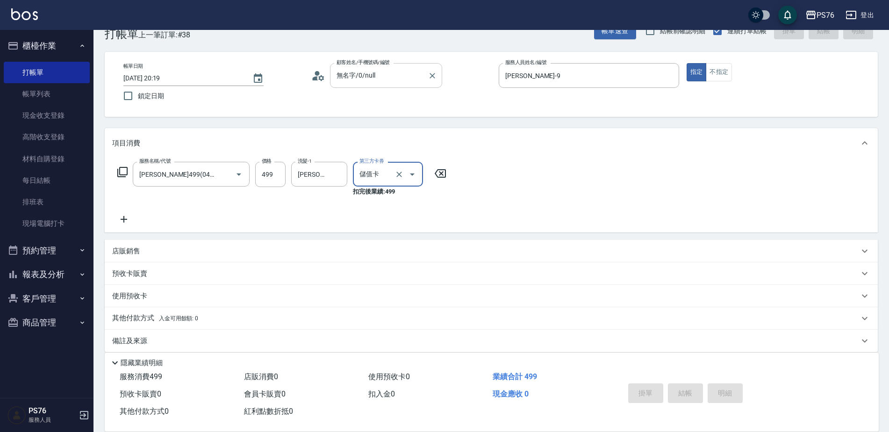
type input "[DATE] 20:46"
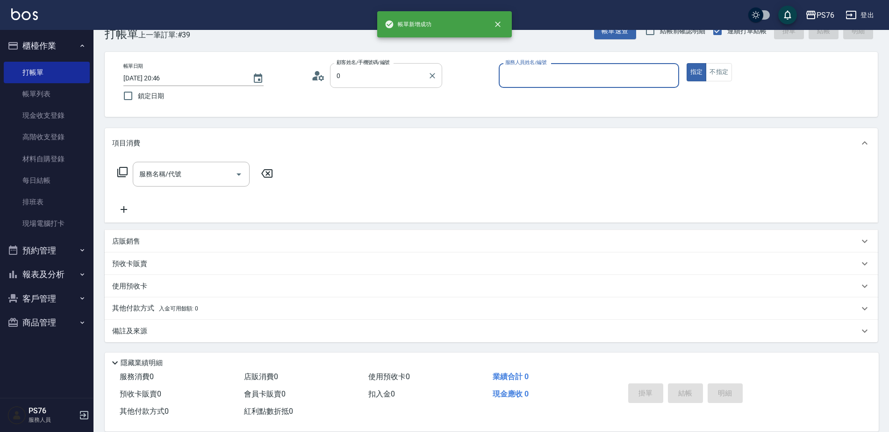
type input "無名字/0/null"
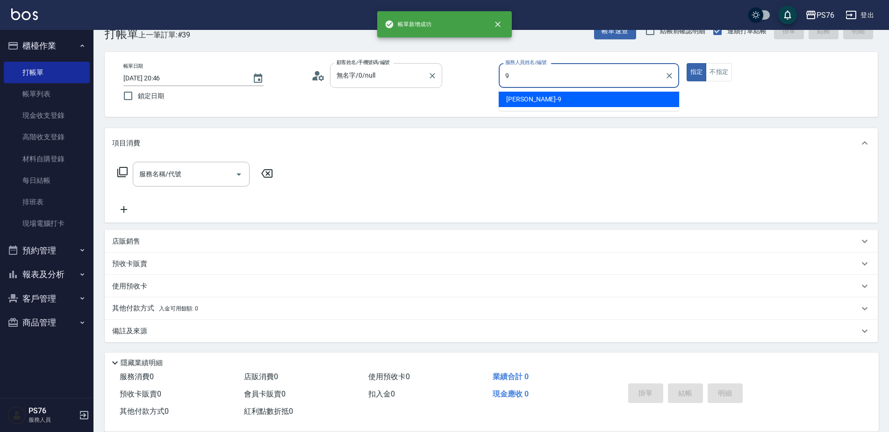
type input "[PERSON_NAME]-9"
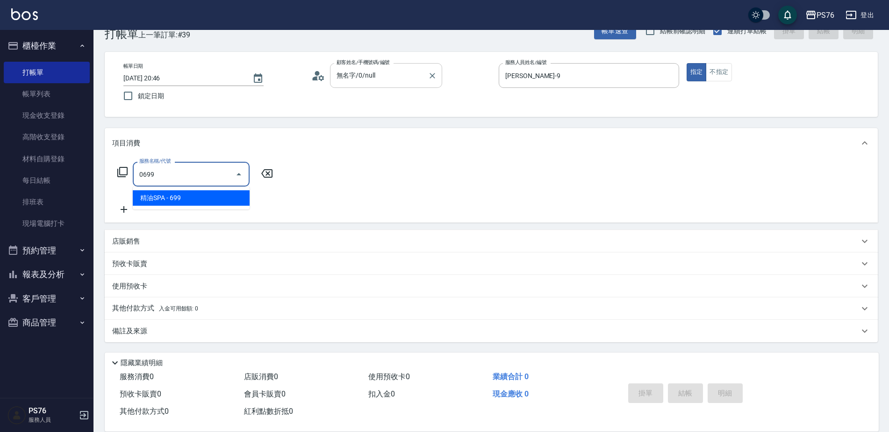
type input "精油SPA(0699)"
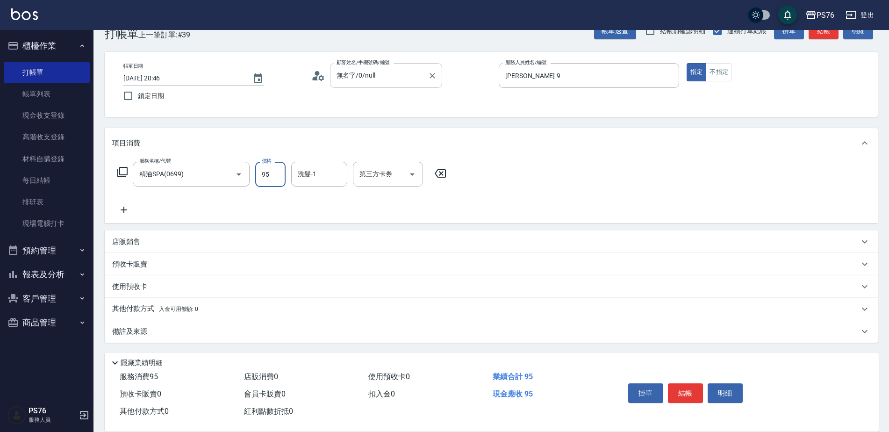
type input "95"
type input "游怡瑄-24"
click at [122, 208] on icon at bounding box center [123, 209] width 23 height 11
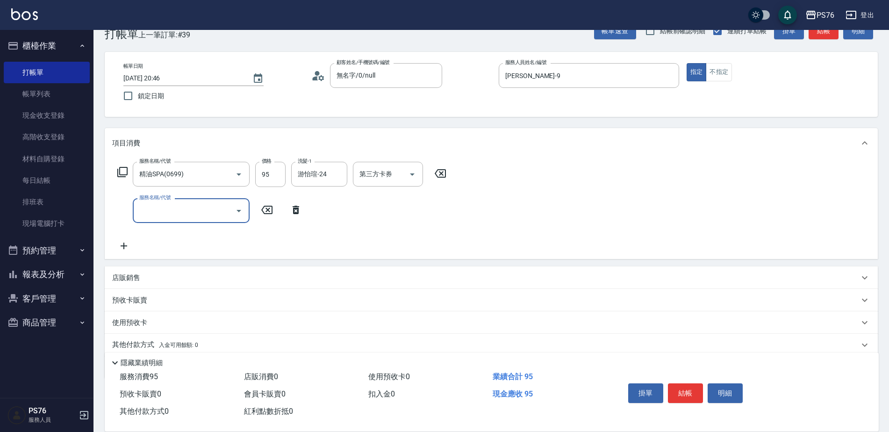
click at [163, 197] on label "服務名稱/代號" at bounding box center [154, 197] width 31 height 7
click at [163, 202] on input "服務名稱/代號" at bounding box center [184, 210] width 94 height 16
click at [164, 200] on label "服務名稱/代號" at bounding box center [154, 197] width 31 height 7
click at [164, 202] on input "服務名稱/代號" at bounding box center [184, 210] width 94 height 16
type input "剪髮(303)"
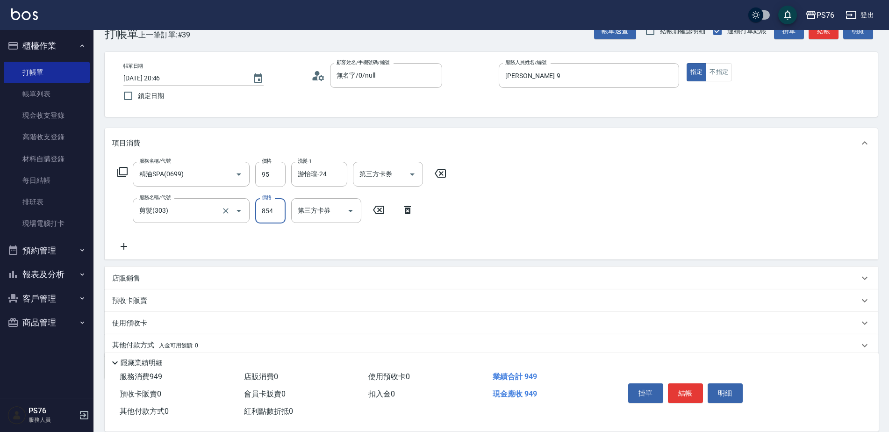
type input "854"
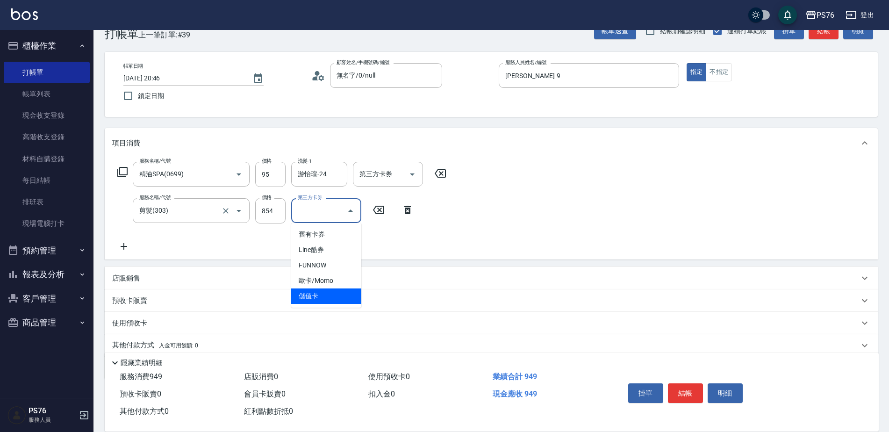
type input "儲值卡"
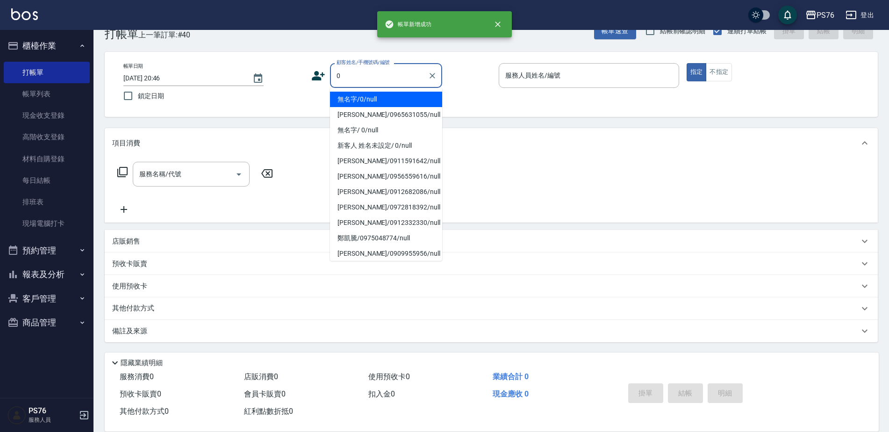
type input "無名字/0/null"
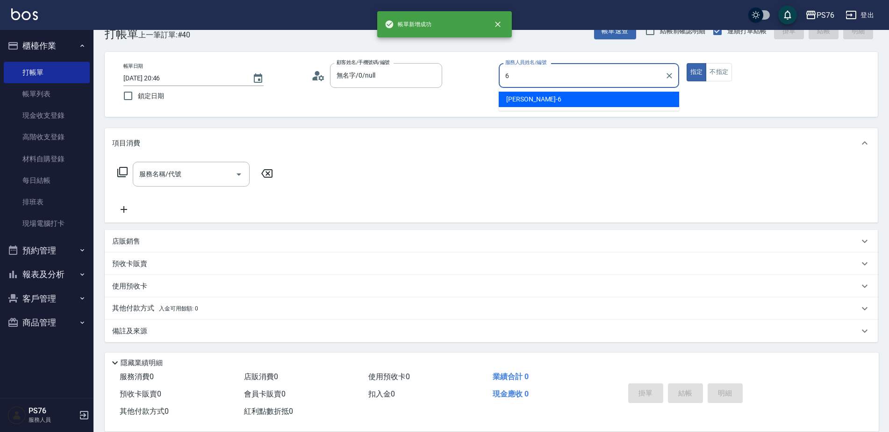
type input "洪彩娟-6"
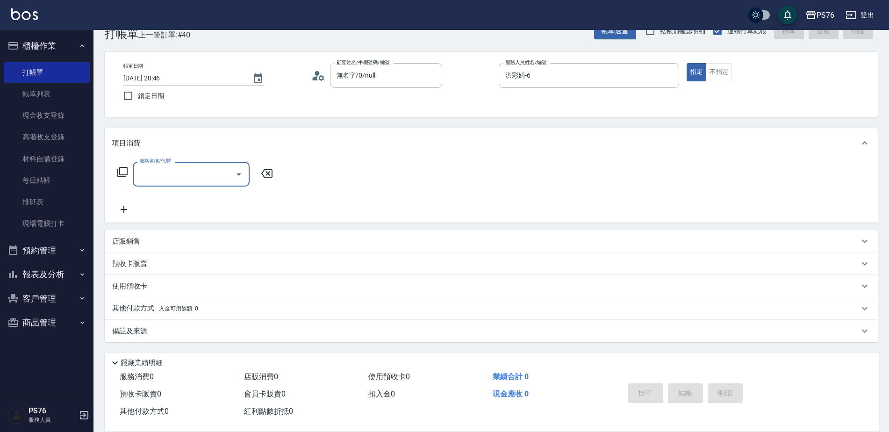
type input "0"
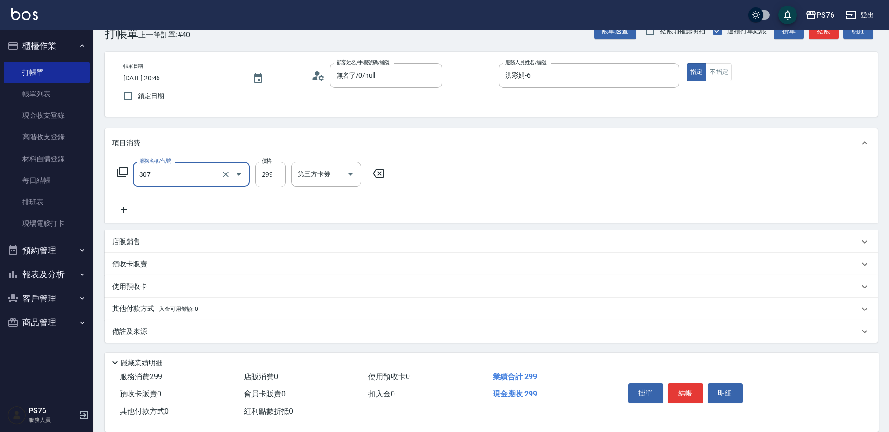
type input "剪髮(307)"
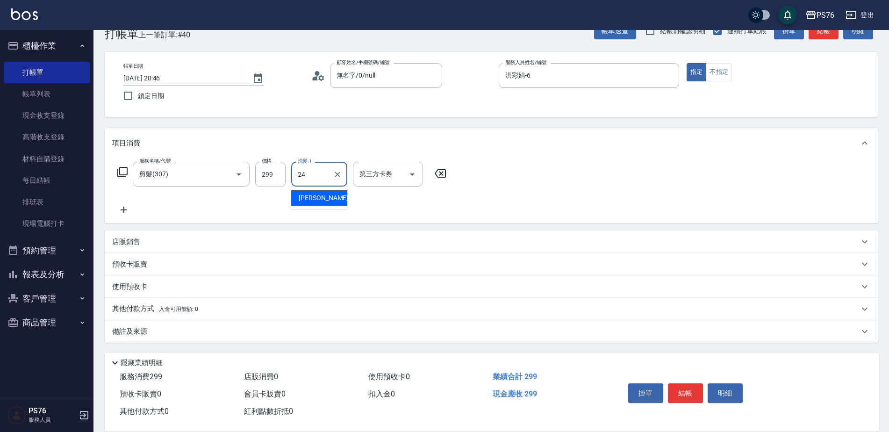
type input "游怡瑄-24"
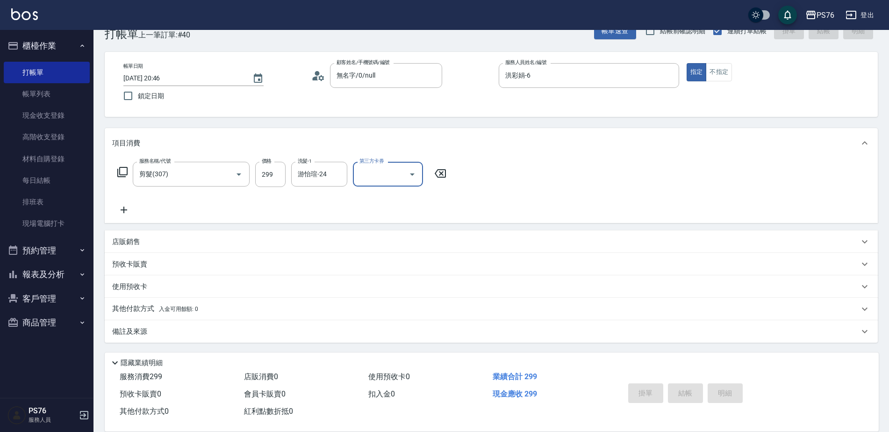
type input "[DATE] 20:47"
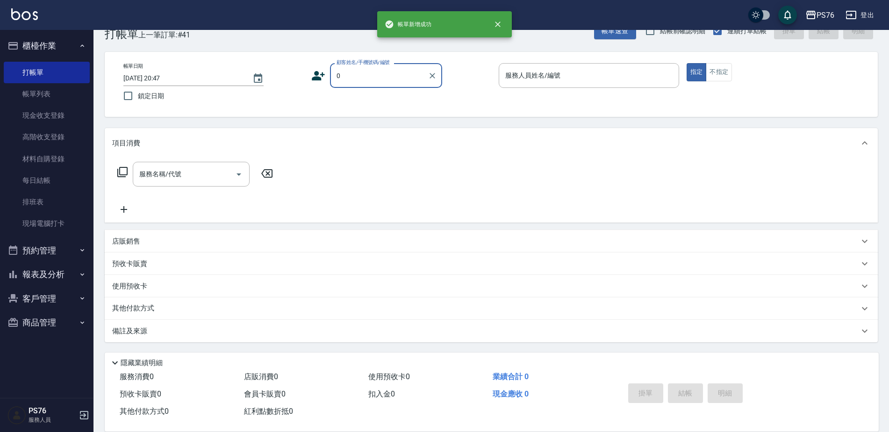
type input "無名字/0/null"
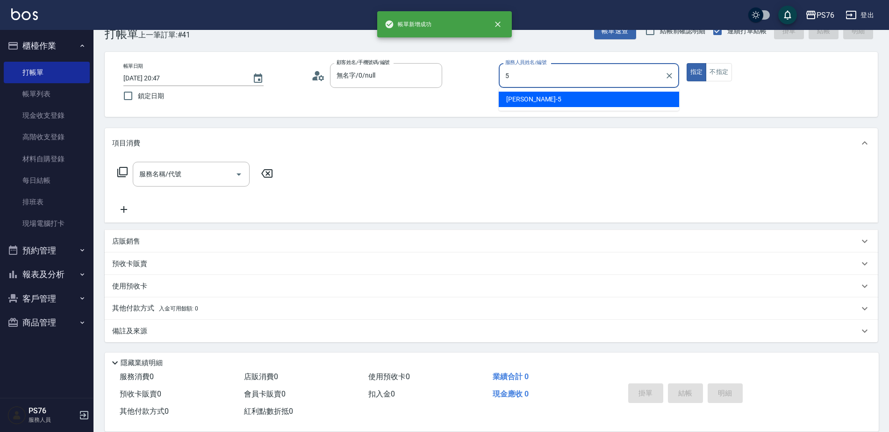
type input "呂佳穎-5"
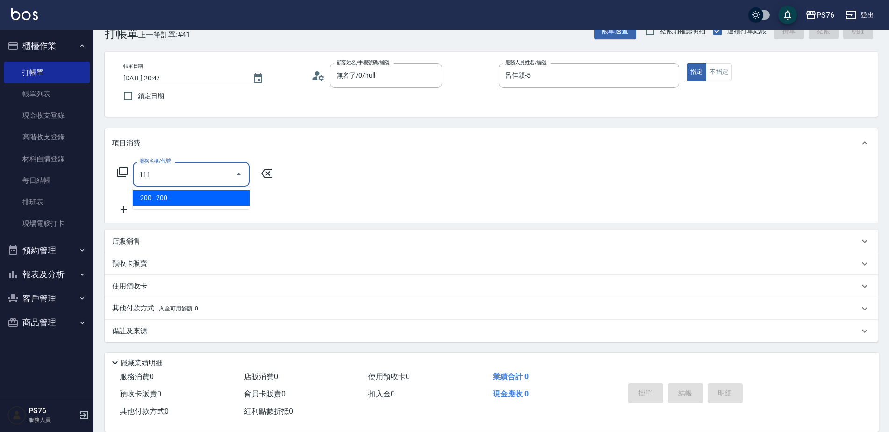
type input "200(111)"
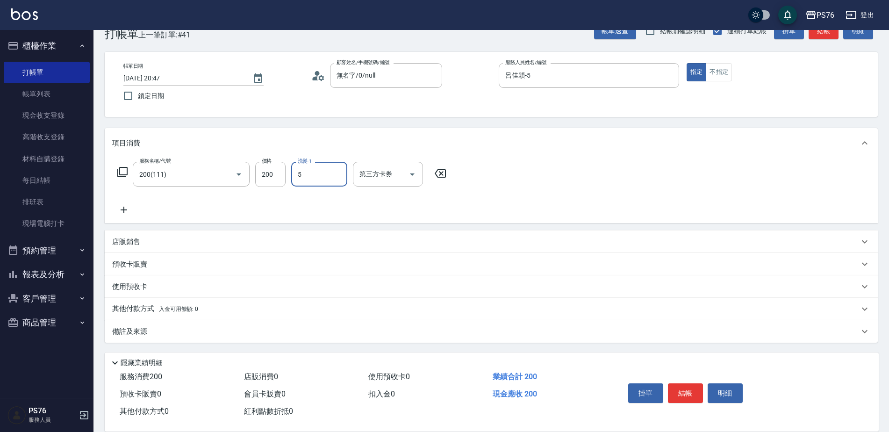
type input "呂佳穎-5"
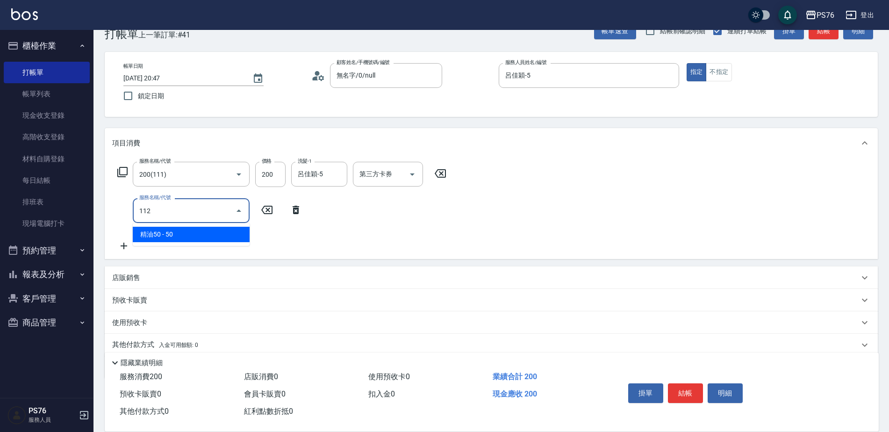
type input "精油50(112)"
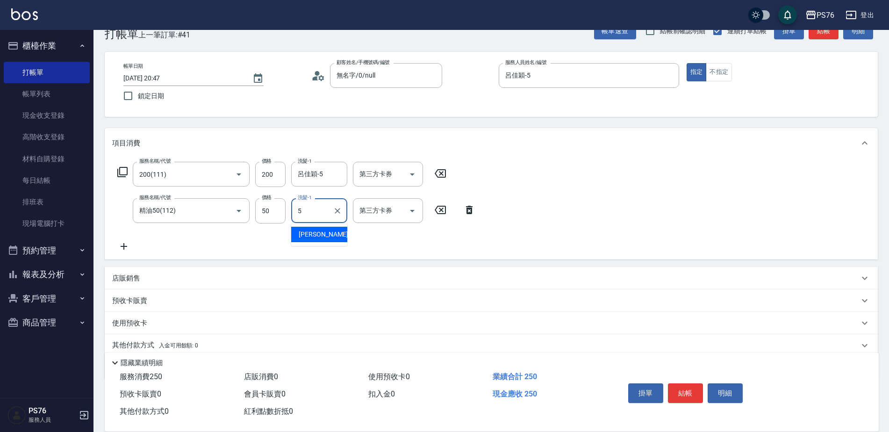
type input "呂佳穎-5"
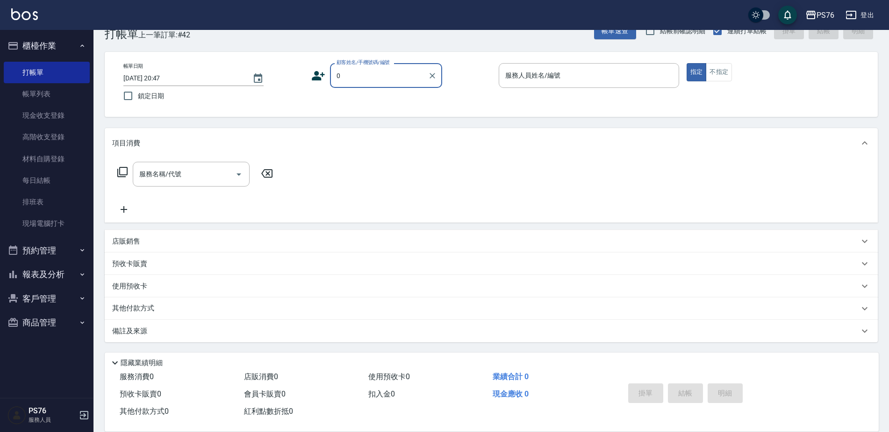
type input "無名字/0/null"
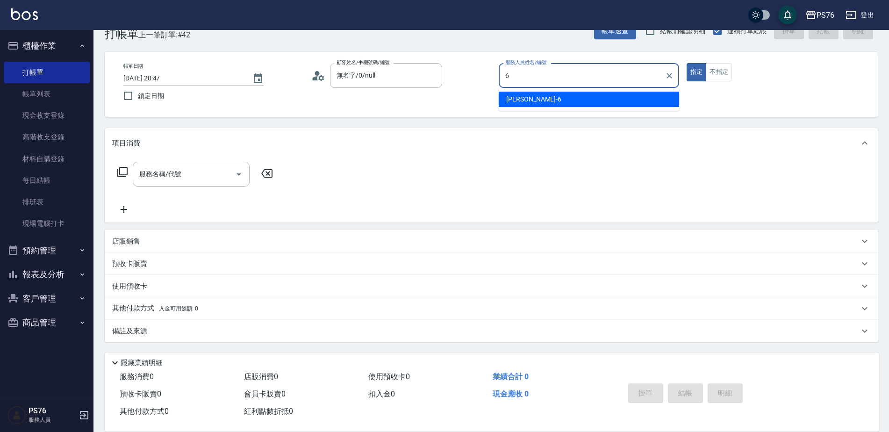
type input "洪彩娟-6"
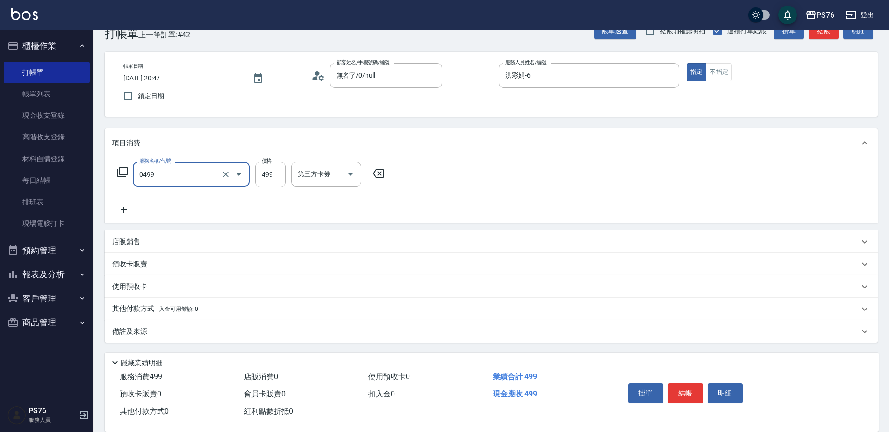
type input "[PERSON_NAME]499(0499)"
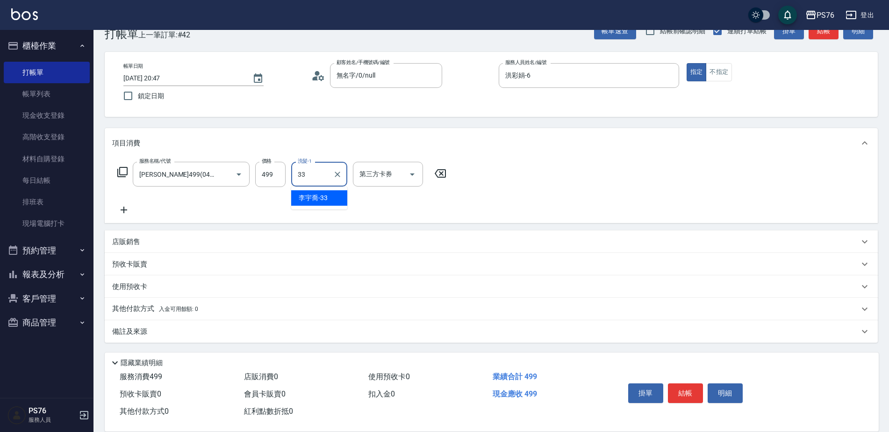
type input "[PERSON_NAME]33"
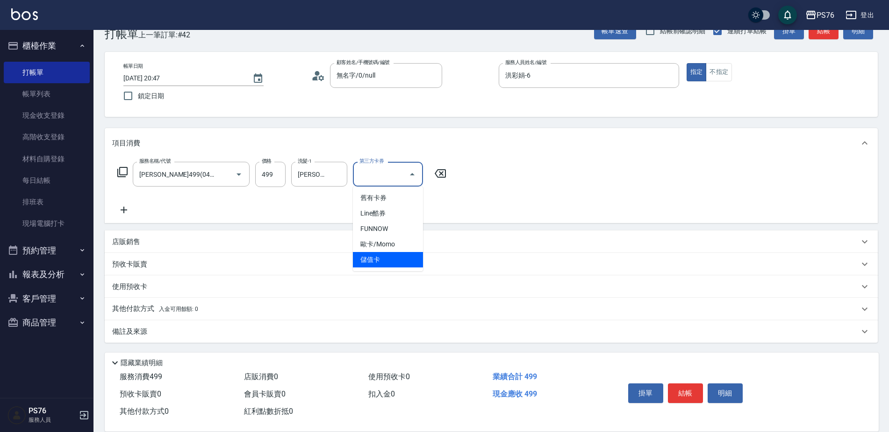
type input "儲值卡"
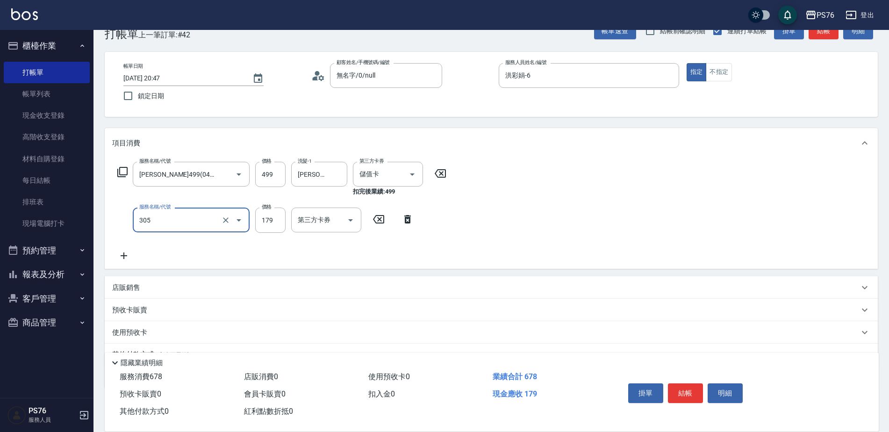
type input "剪髮(305)"
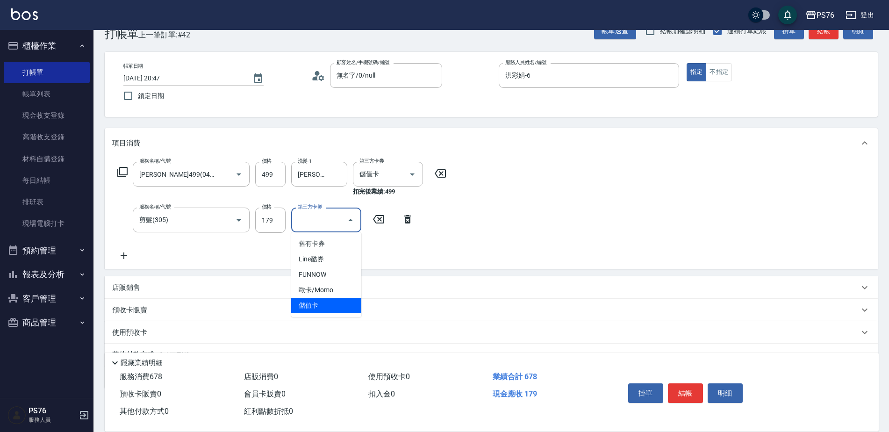
type input "儲值卡"
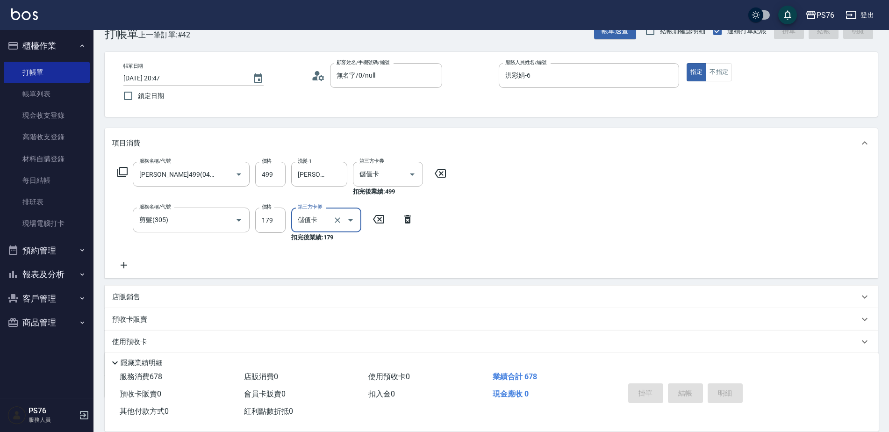
type input "[DATE] 20:57"
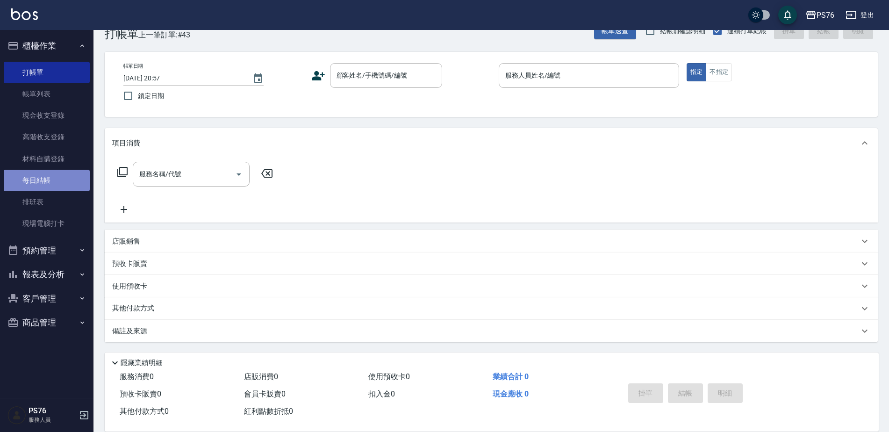
click at [61, 174] on link "每日結帳" at bounding box center [47, 180] width 86 height 21
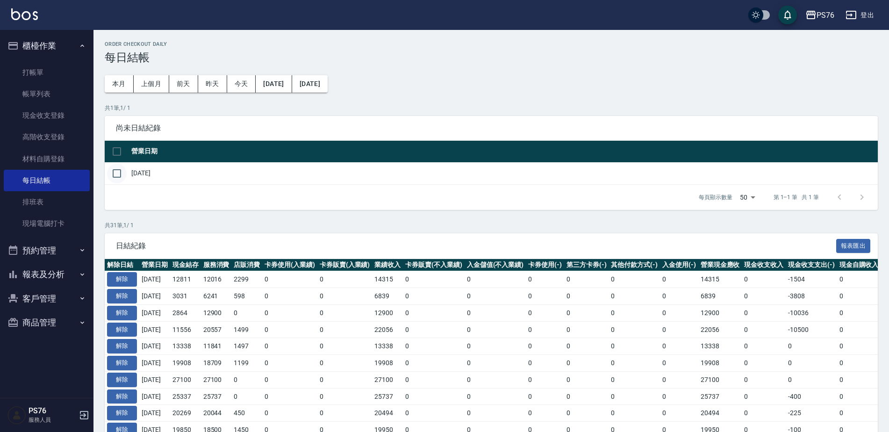
click at [121, 166] on input "checkbox" at bounding box center [117, 174] width 20 height 20
checkbox input "true"
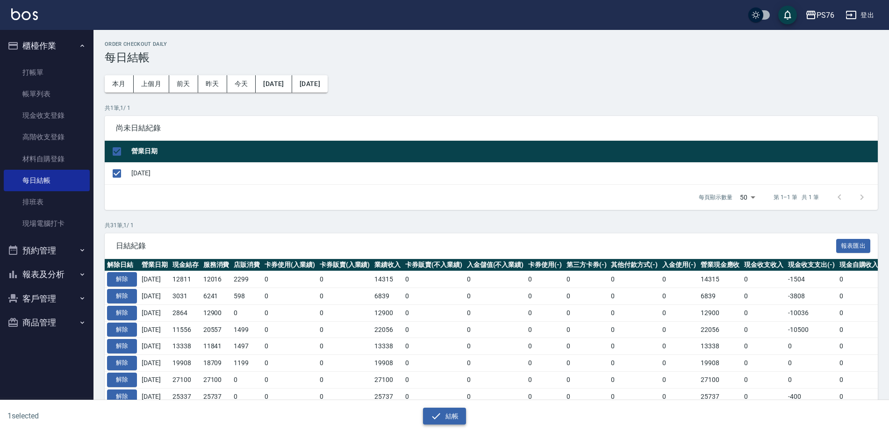
click at [452, 418] on button "結帳" at bounding box center [444, 415] width 43 height 17
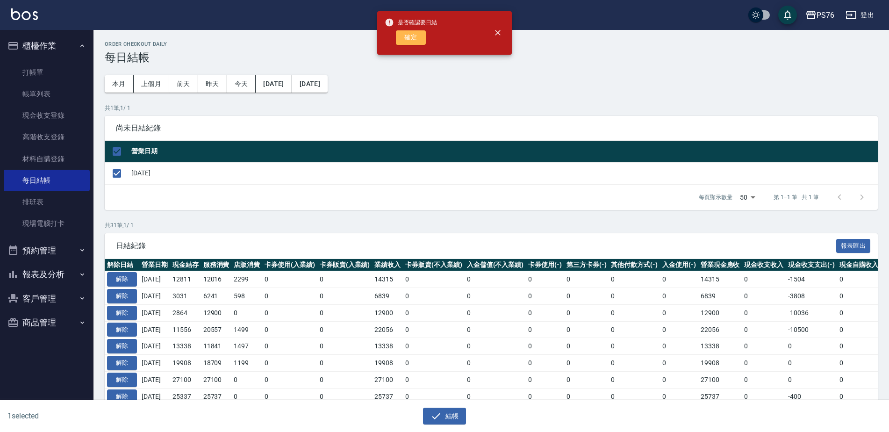
click at [405, 38] on button "確定" at bounding box center [411, 37] width 30 height 14
checkbox input "false"
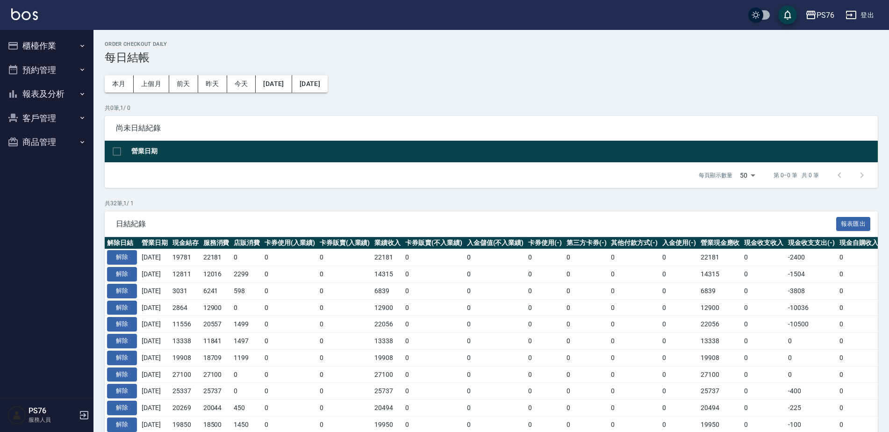
click at [64, 93] on button "報表及分析" at bounding box center [47, 94] width 86 height 24
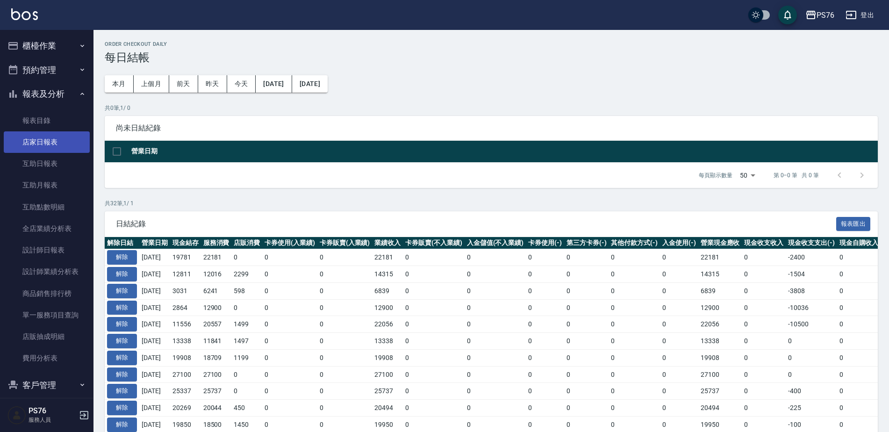
click at [44, 142] on link "店家日報表" at bounding box center [47, 141] width 86 height 21
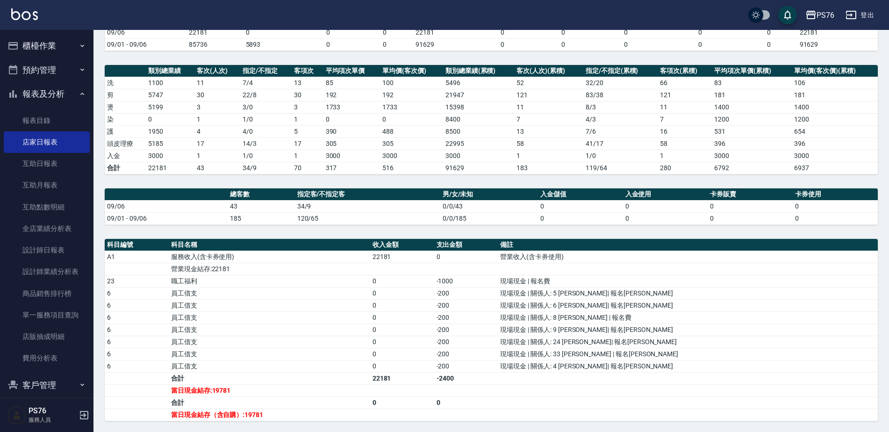
scroll to position [52, 0]
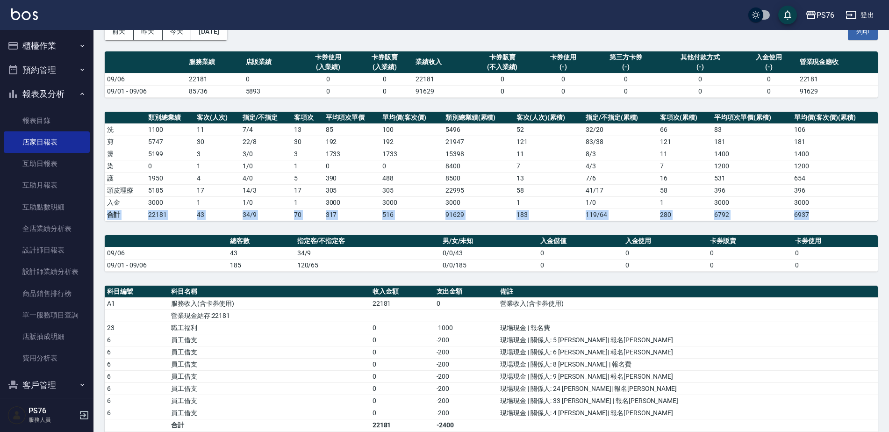
drag, startPoint x: 874, startPoint y: 208, endPoint x: 877, endPoint y: 214, distance: 6.5
click at [877, 214] on tbody "洗 1100 11 7 / 4 13 85 100 5496 52 32 / 20 66 83 106 剪 5747 30 22 / 8 30 192 192…" at bounding box center [491, 171] width 773 height 97
drag, startPoint x: 877, startPoint y: 214, endPoint x: 856, endPoint y: 276, distance: 65.6
click at [856, 276] on div "PS76 2025-09-06 店家日報表 列印時間： 2025-09-06-20:58 Merchant Daily Report 店家日報表 前天 昨天 …" at bounding box center [490, 284] width 795 height 612
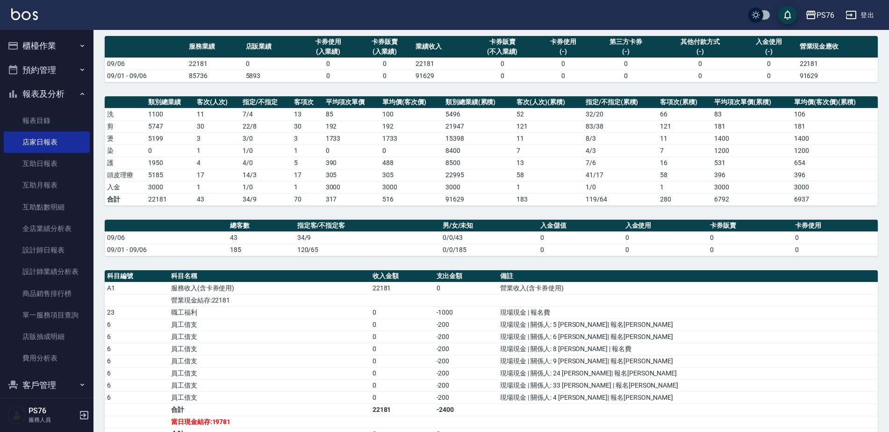
scroll to position [74, 0]
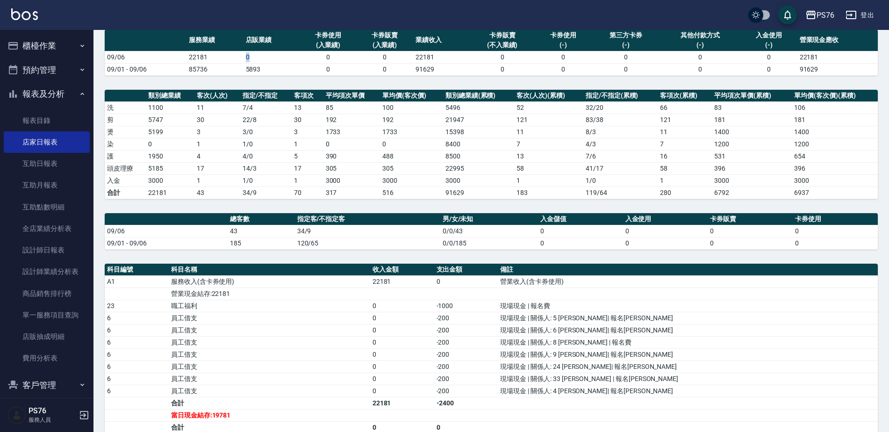
drag, startPoint x: 244, startPoint y: 55, endPoint x: 254, endPoint y: 57, distance: 10.7
click at [254, 57] on td "0" at bounding box center [271, 57] width 57 height 12
drag, startPoint x: 254, startPoint y: 57, endPoint x: 266, endPoint y: 92, distance: 36.5
click at [266, 92] on th "指定/不指定" at bounding box center [265, 96] width 51 height 12
drag, startPoint x: 197, startPoint y: 169, endPoint x: 207, endPoint y: 170, distance: 10.3
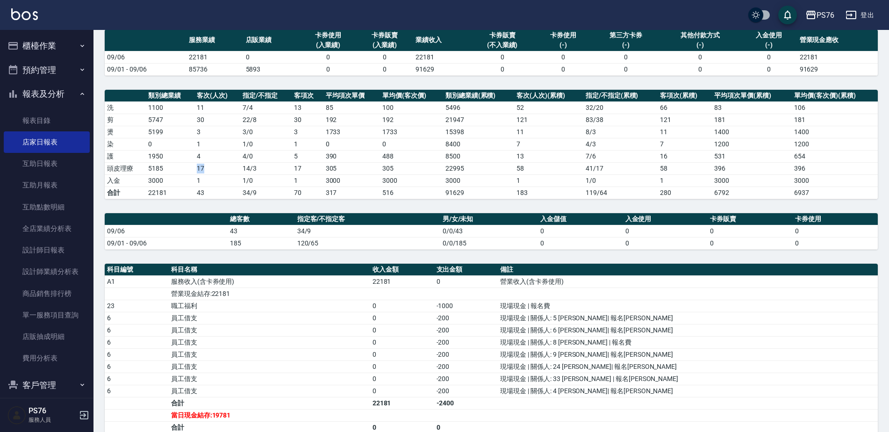
click at [207, 170] on td "17" at bounding box center [217, 168] width 46 height 12
drag, startPoint x: 207, startPoint y: 170, endPoint x: 207, endPoint y: 193, distance: 22.9
click at [207, 193] on td "43" at bounding box center [217, 192] width 46 height 12
drag, startPoint x: 148, startPoint y: 180, endPoint x: 165, endPoint y: 185, distance: 18.2
click at [165, 185] on td "3000" at bounding box center [170, 180] width 49 height 12
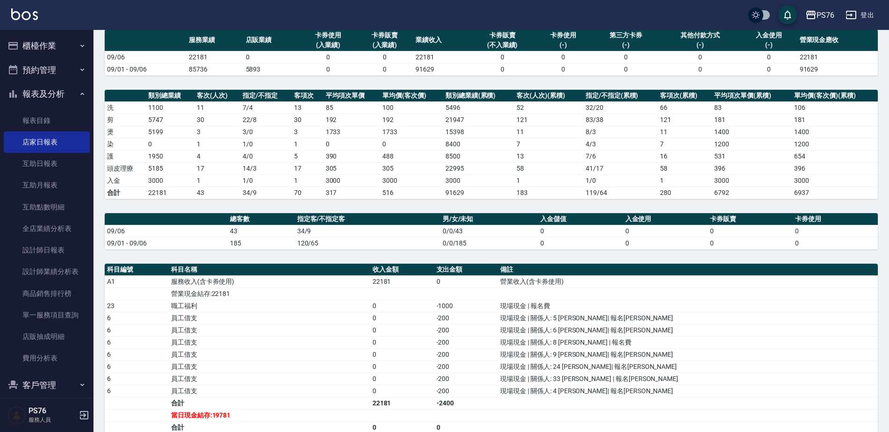
drag, startPoint x: 165, startPoint y: 185, endPoint x: 197, endPoint y: 207, distance: 38.8
click at [197, 207] on div "PS76 2025-09-06 店家日報表 列印時間： 2025-09-06-20:58 Merchant Daily Report 店家日報表 前天 昨天 …" at bounding box center [490, 262] width 795 height 612
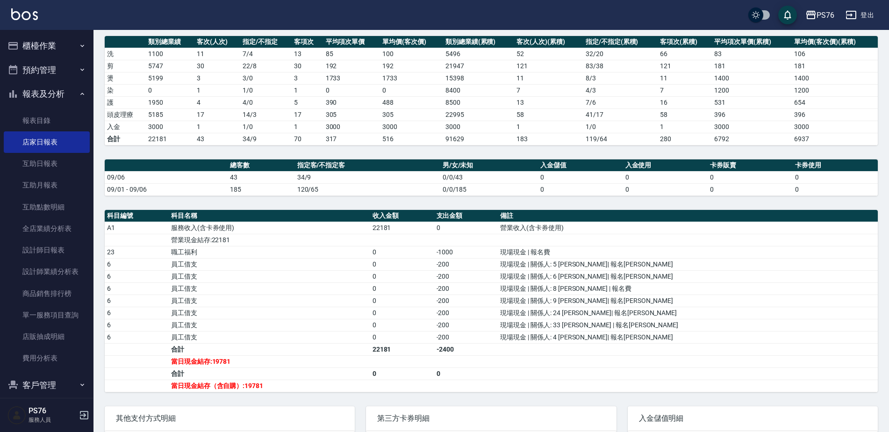
scroll to position [164, 0]
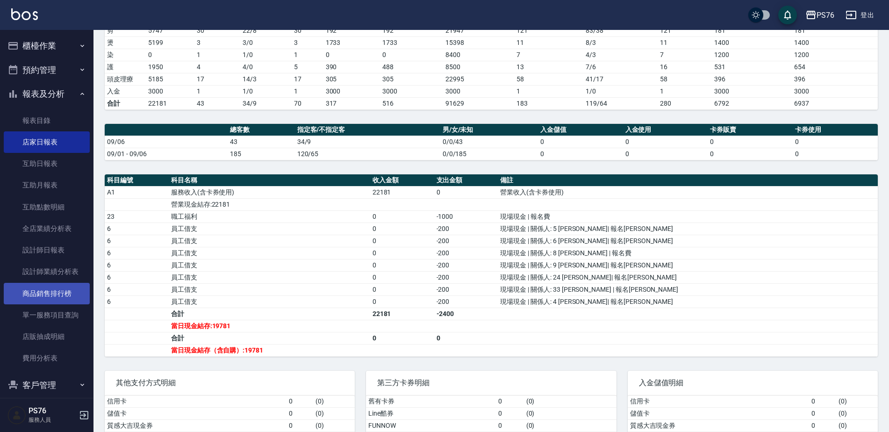
click at [48, 294] on link "商品銷售排行榜" at bounding box center [47, 293] width 86 height 21
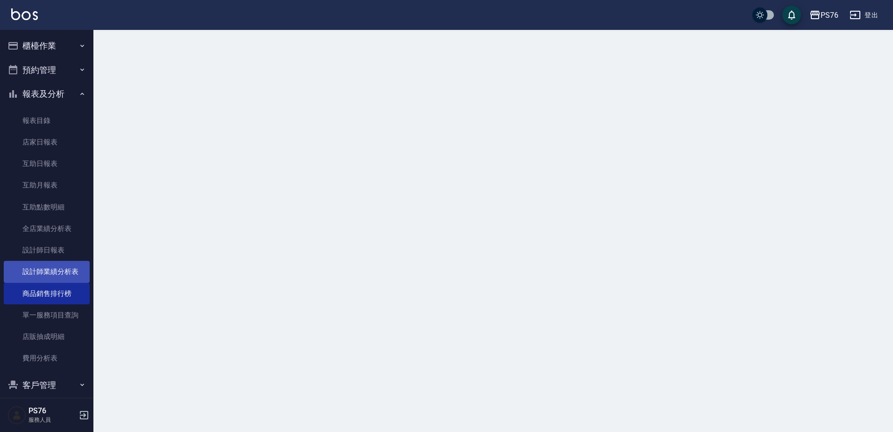
click at [43, 264] on link "設計師業績分析表" at bounding box center [47, 271] width 86 height 21
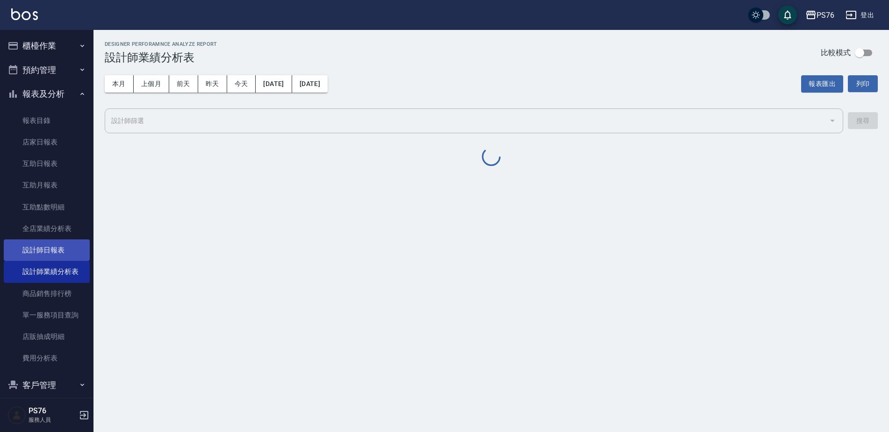
click at [43, 252] on link "設計師日報表" at bounding box center [47, 249] width 86 height 21
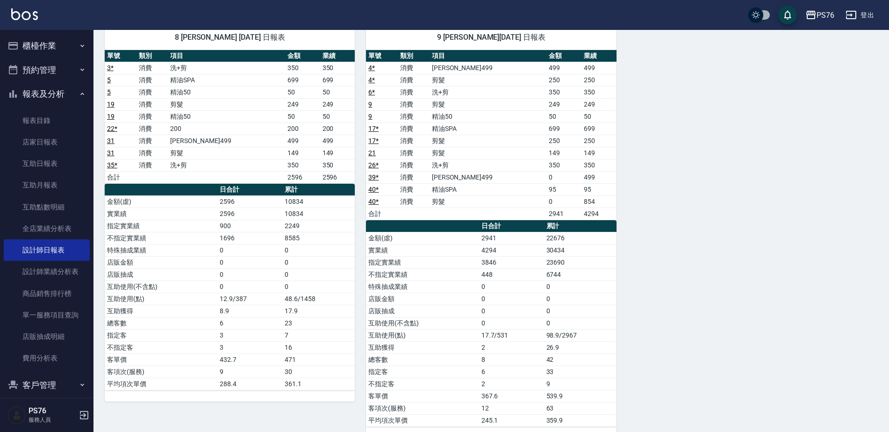
scroll to position [638, 0]
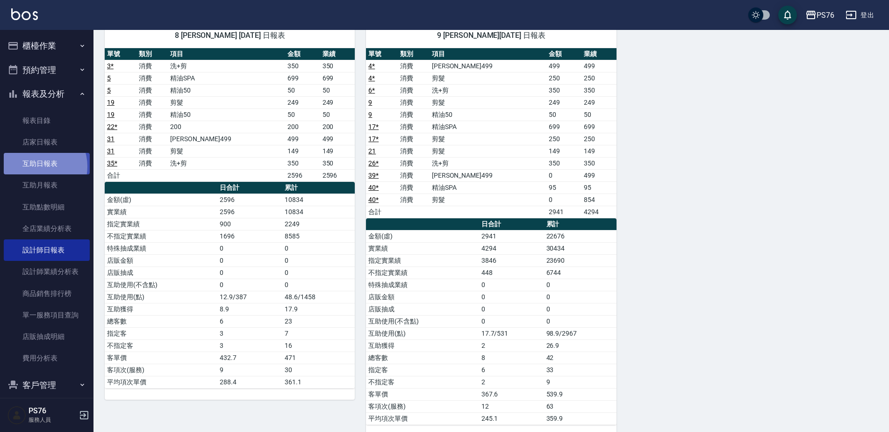
click at [36, 166] on link "互助日報表" at bounding box center [47, 163] width 86 height 21
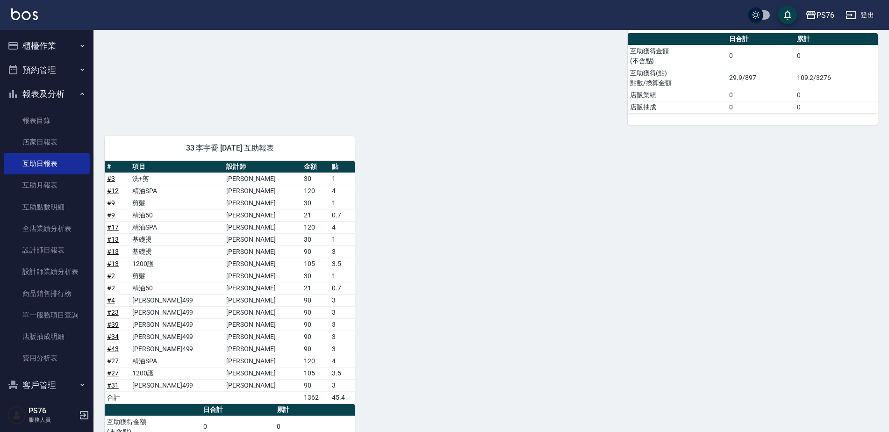
scroll to position [660, 0]
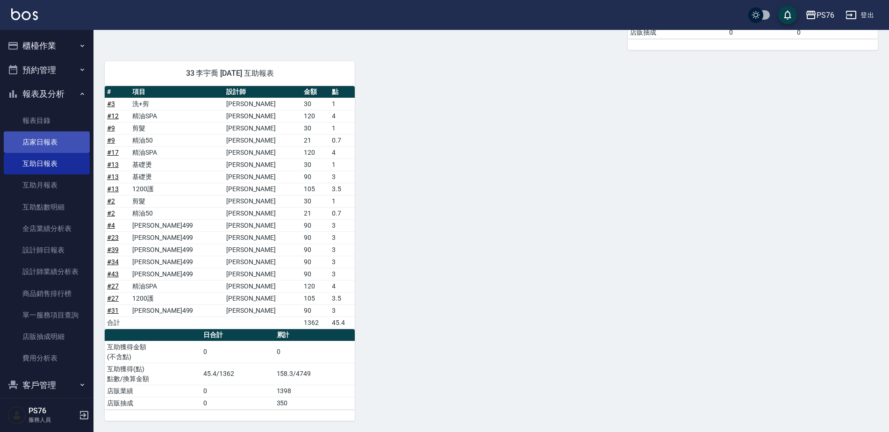
click at [49, 136] on link "店家日報表" at bounding box center [47, 141] width 86 height 21
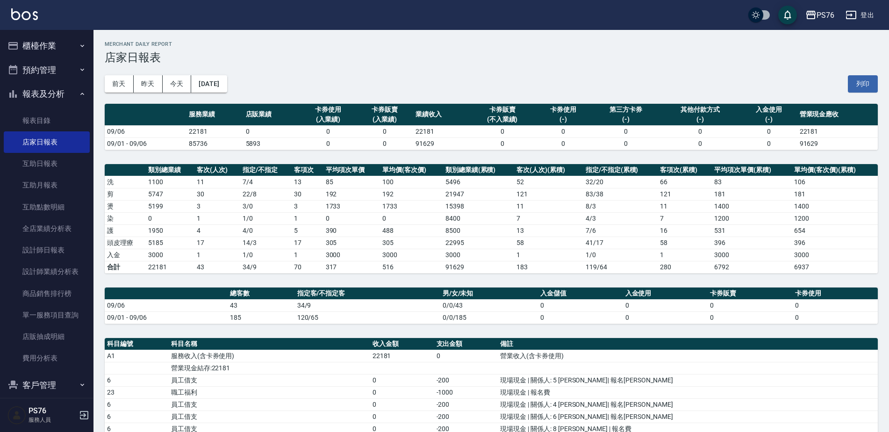
click at [874, 26] on div "PS76 登出" at bounding box center [444, 15] width 889 height 30
click at [863, 18] on button "登出" at bounding box center [860, 15] width 36 height 17
